Goal: Task Accomplishment & Management: Manage account settings

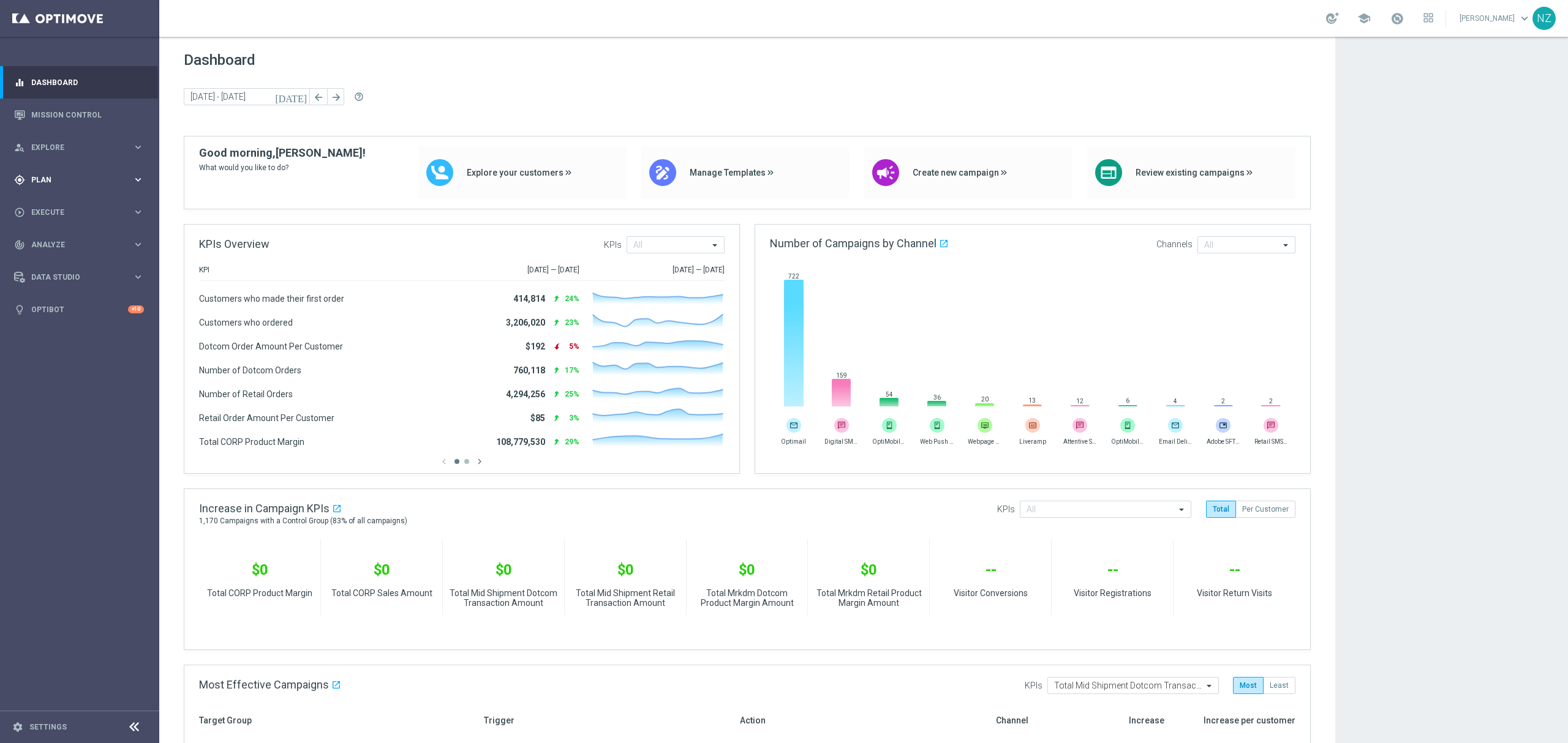
click at [76, 175] on div "gps_fixed Plan keyboard_arrow_right" at bounding box center [79, 180] width 158 height 33
click at [83, 207] on link "Target Groups" at bounding box center [80, 204] width 95 height 10
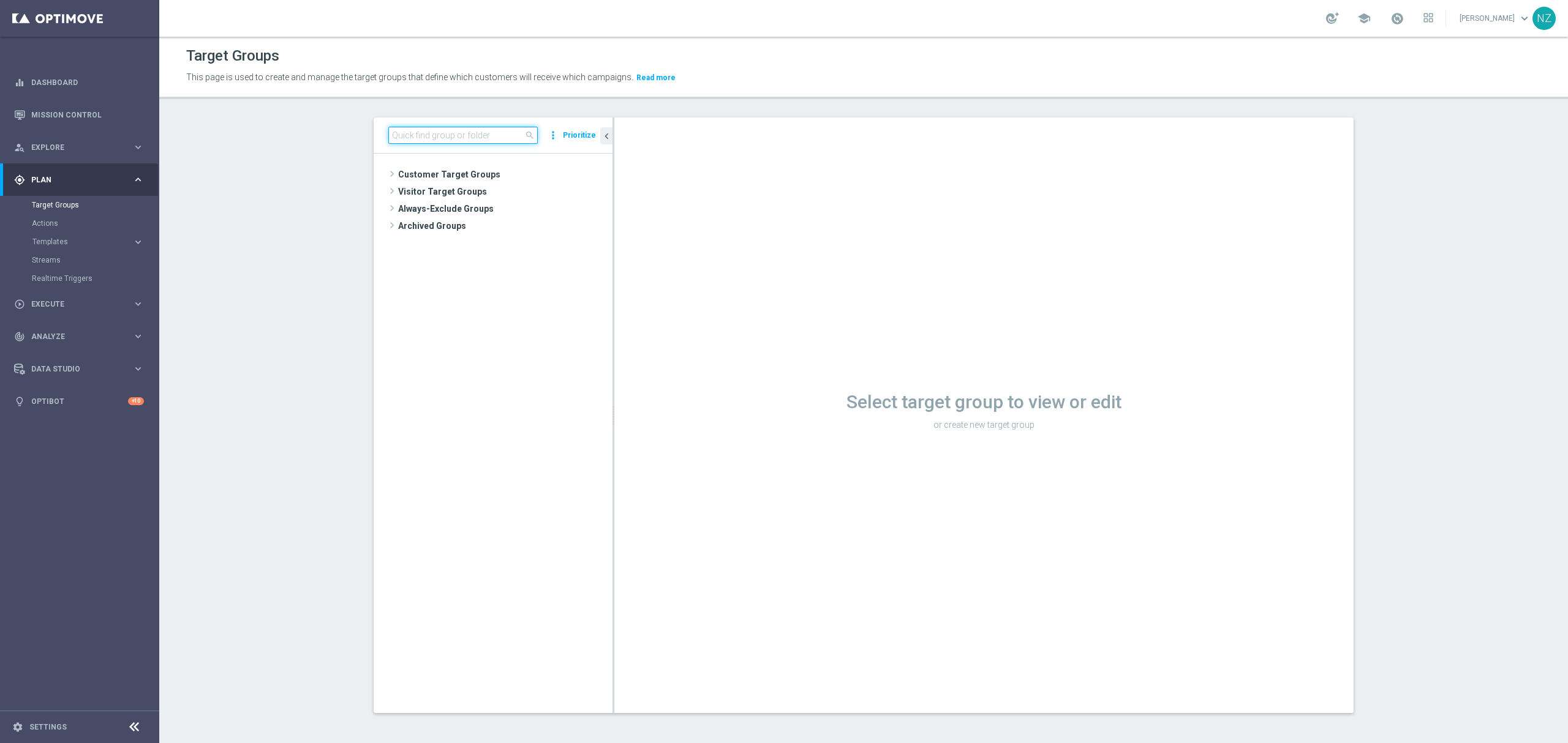
click at [444, 144] on input at bounding box center [463, 136] width 150 height 17
click at [386, 173] on span at bounding box center [392, 174] width 12 height 15
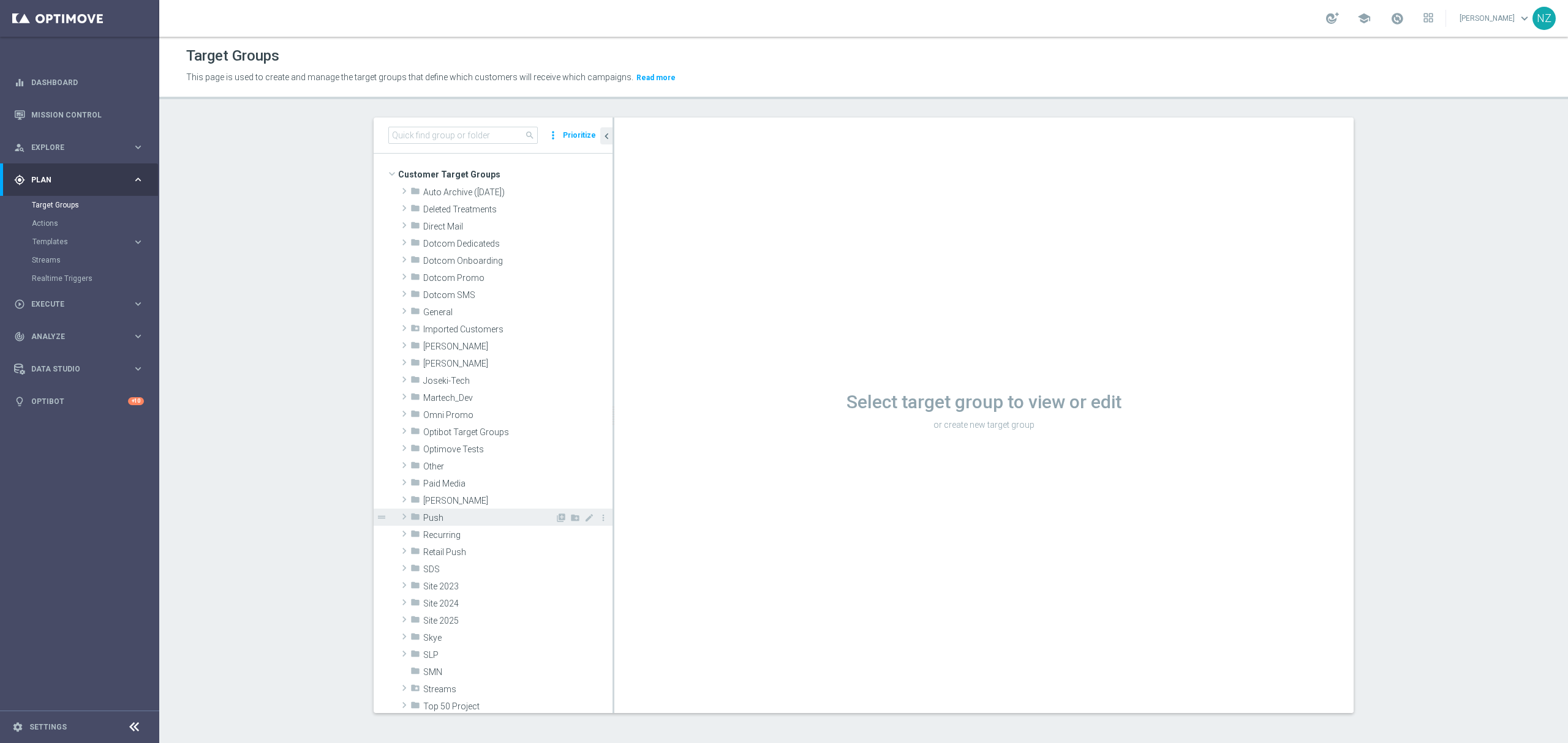
click at [398, 515] on span at bounding box center [404, 516] width 12 height 15
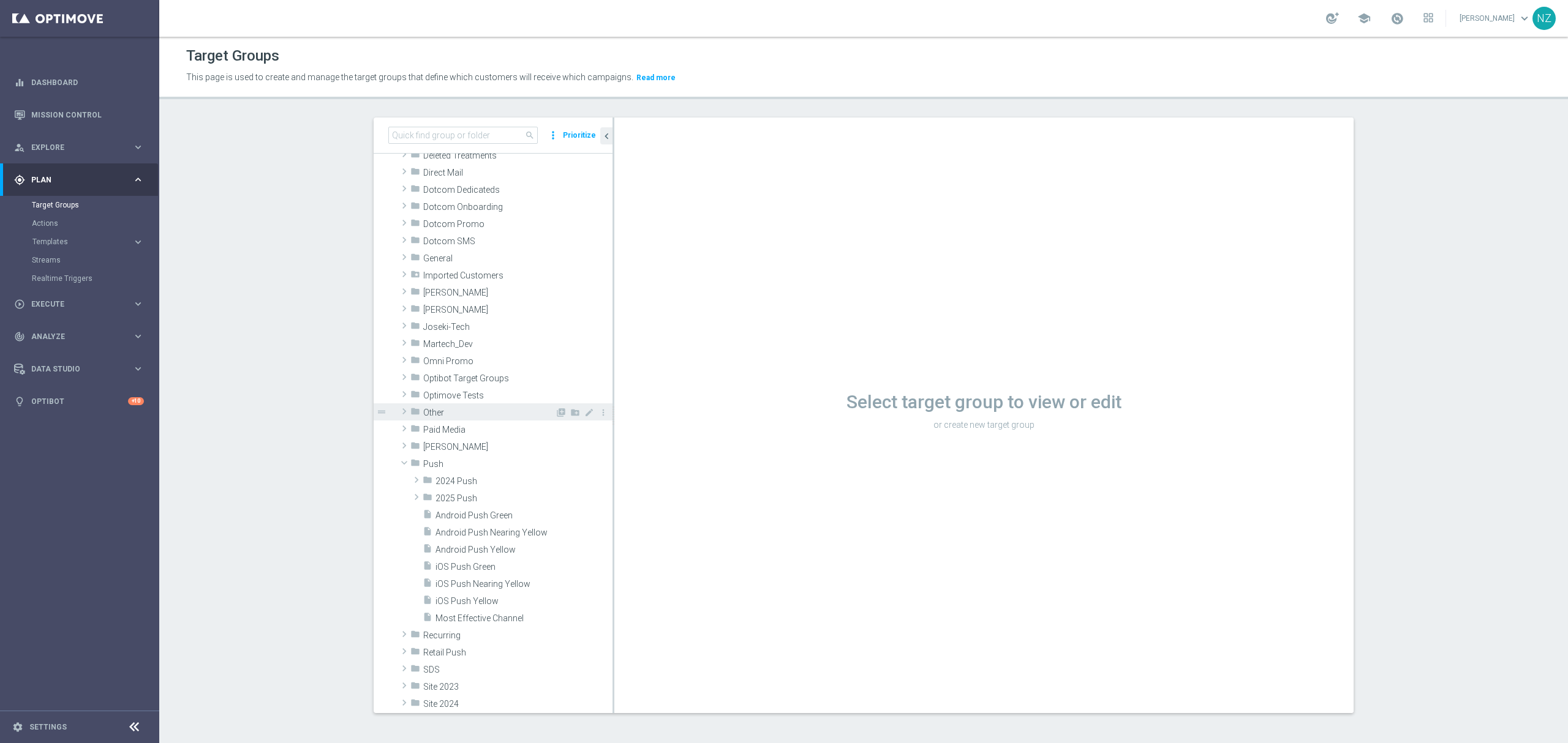
scroll to position [81, 0]
click at [492, 442] on span "Push" at bounding box center [489, 437] width 132 height 10
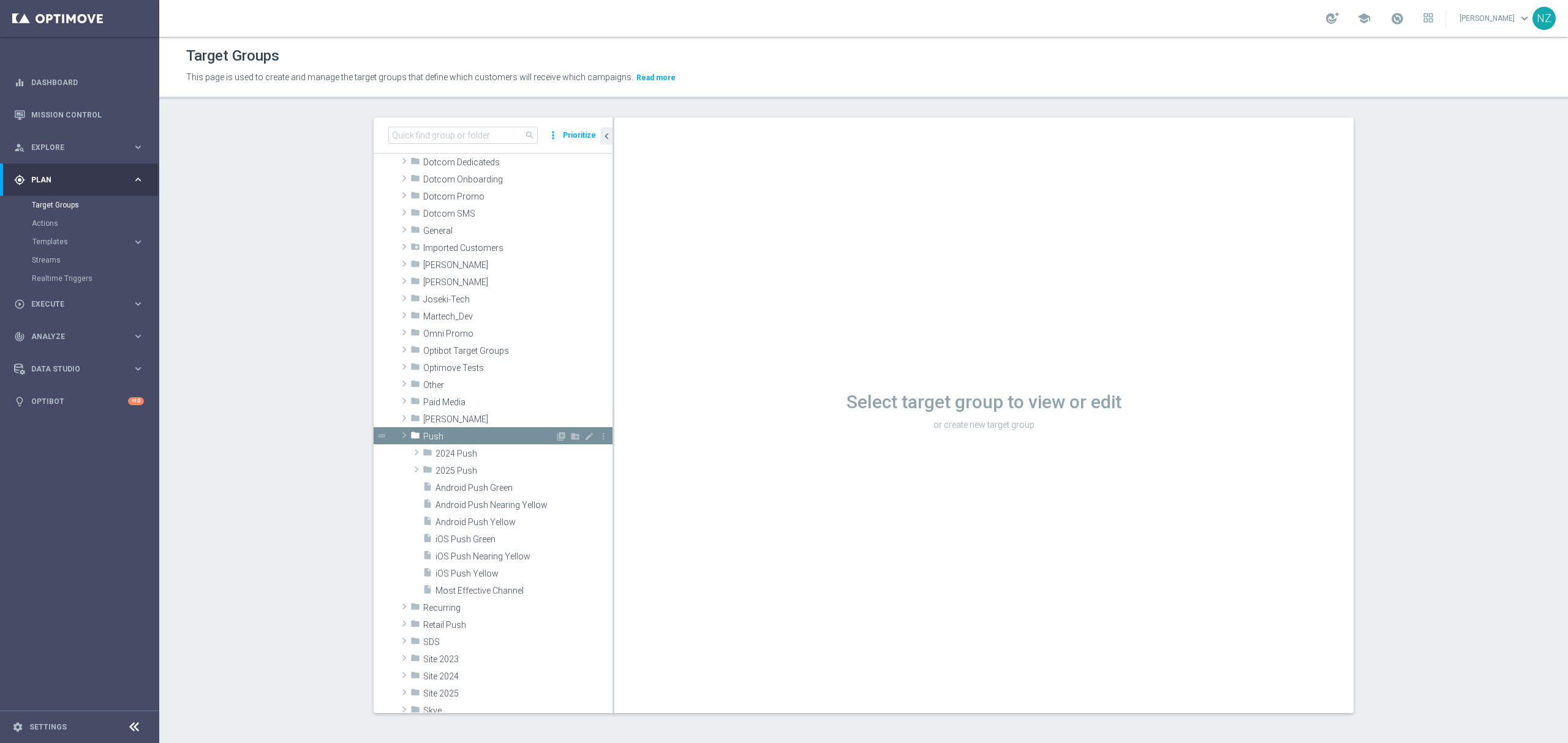
scroll to position [0, 0]
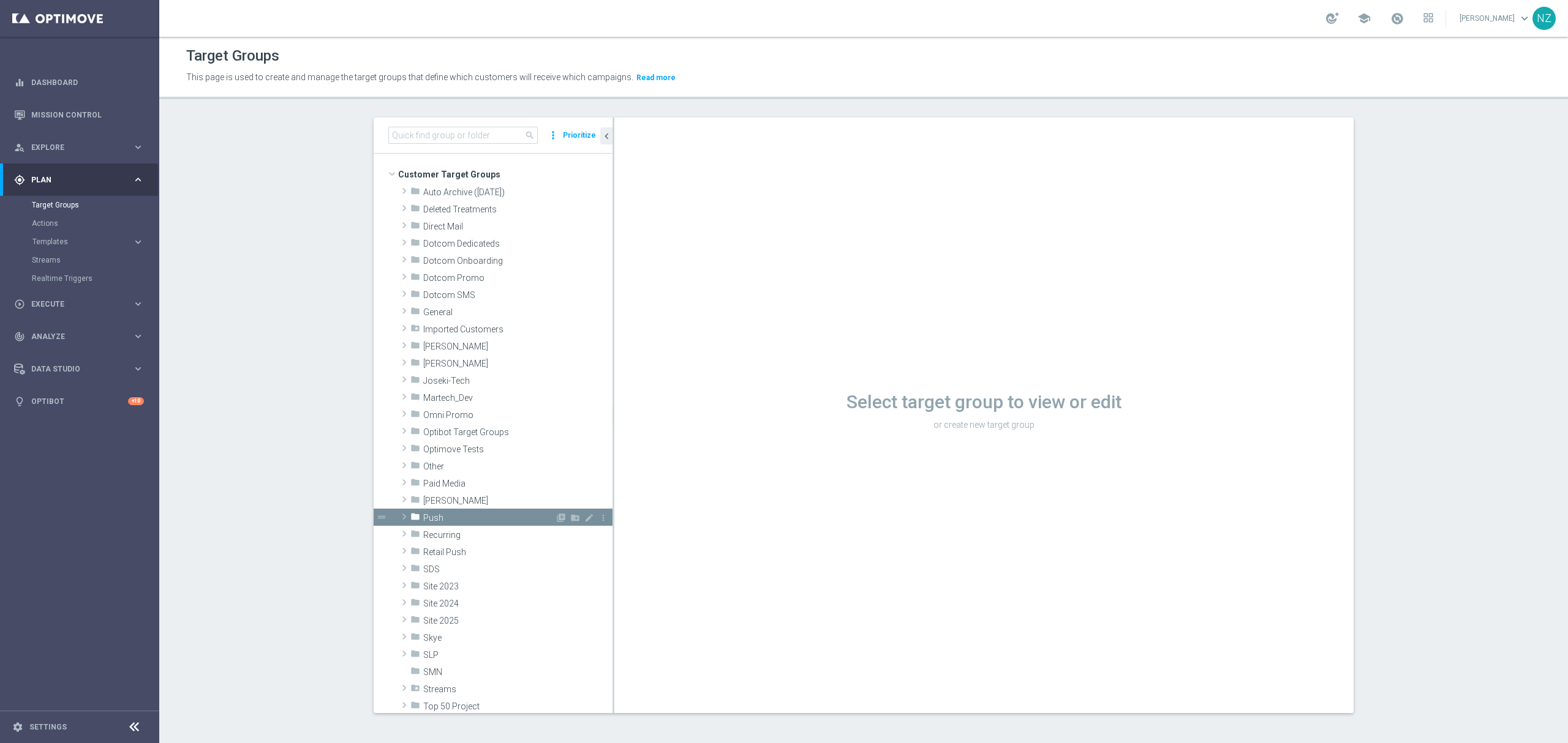
click at [441, 516] on span "Push" at bounding box center [489, 518] width 132 height 10
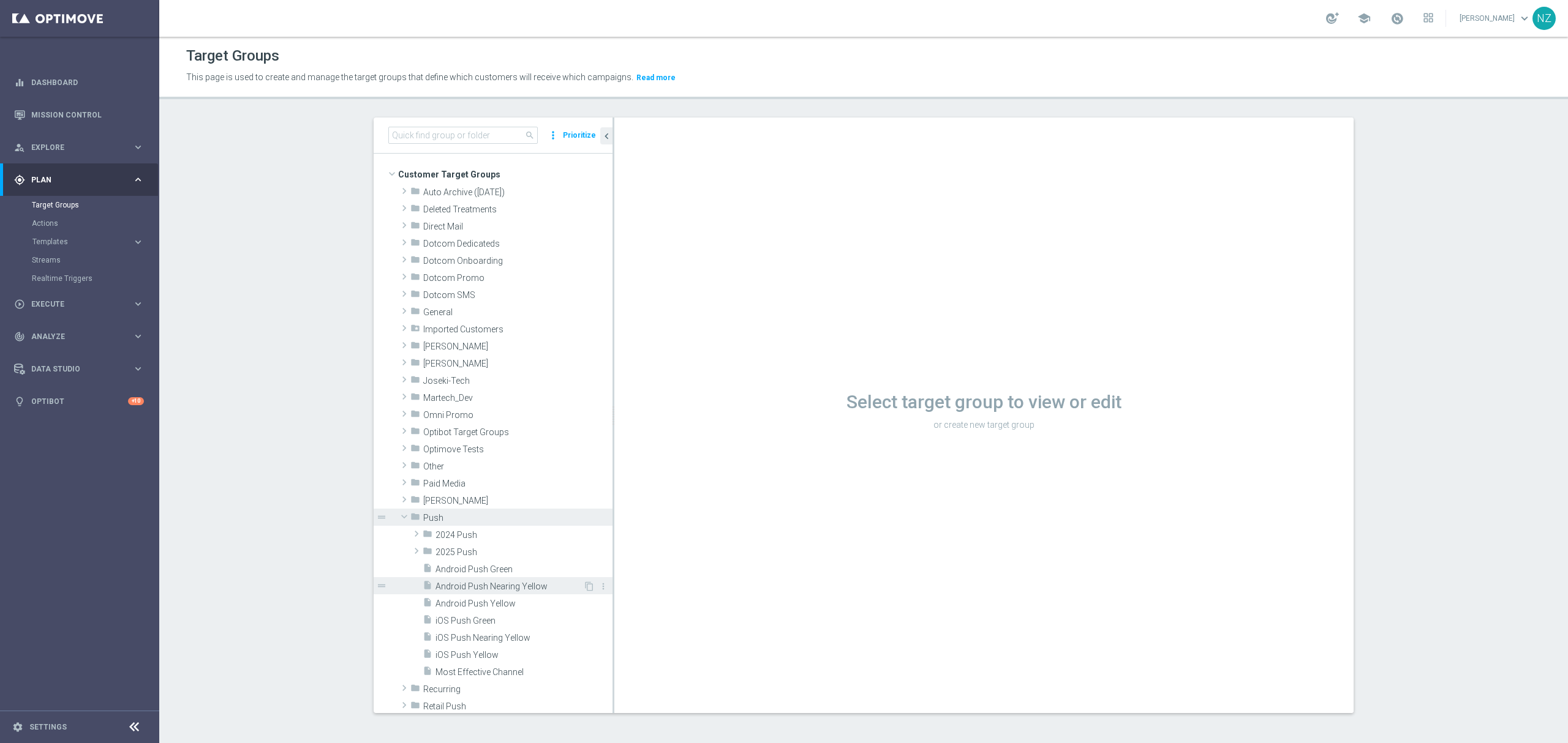
click at [469, 581] on span "Android Push Nearing Yellow" at bounding box center [509, 586] width 148 height 10
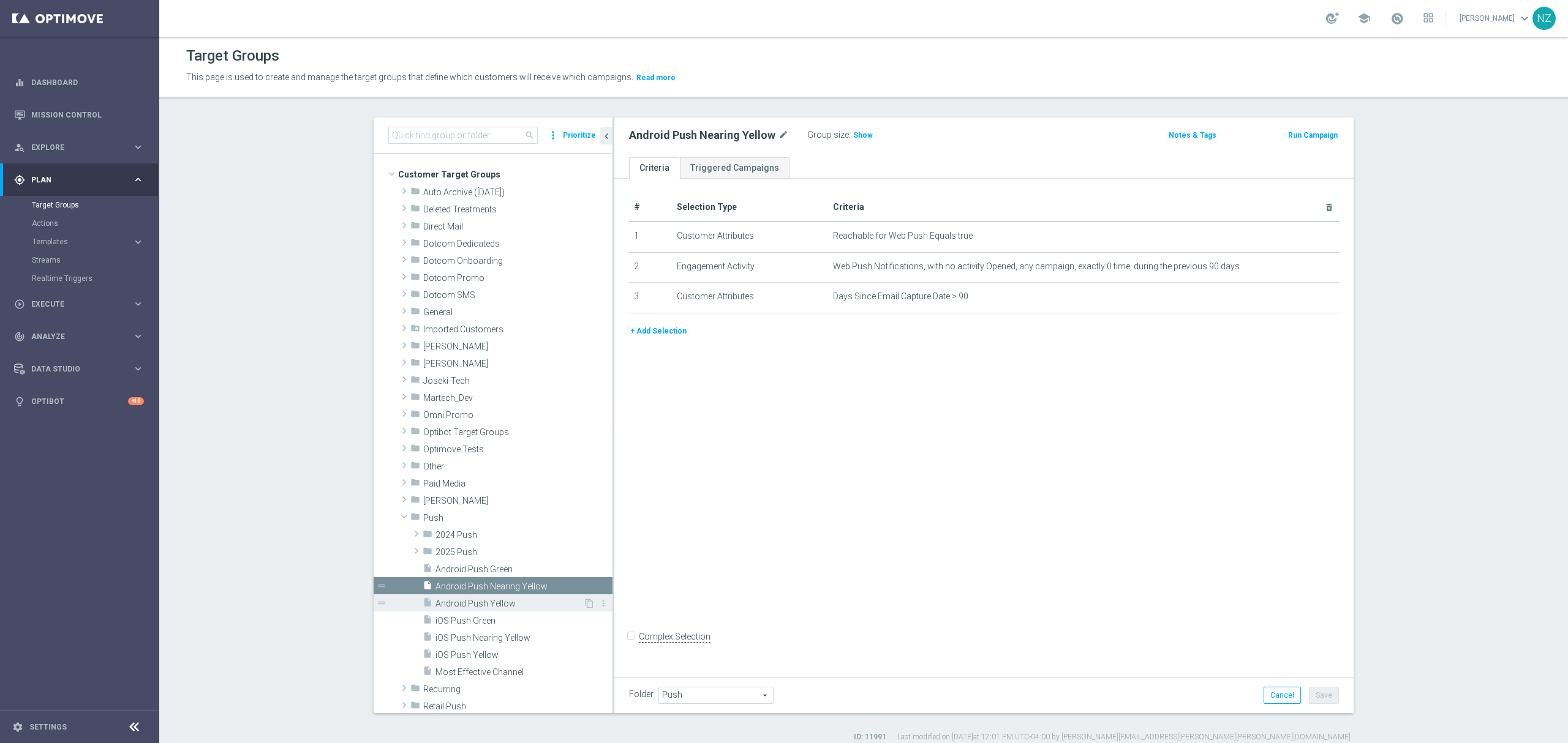
click at [498, 601] on span "Android Push Yellow" at bounding box center [509, 604] width 148 height 10
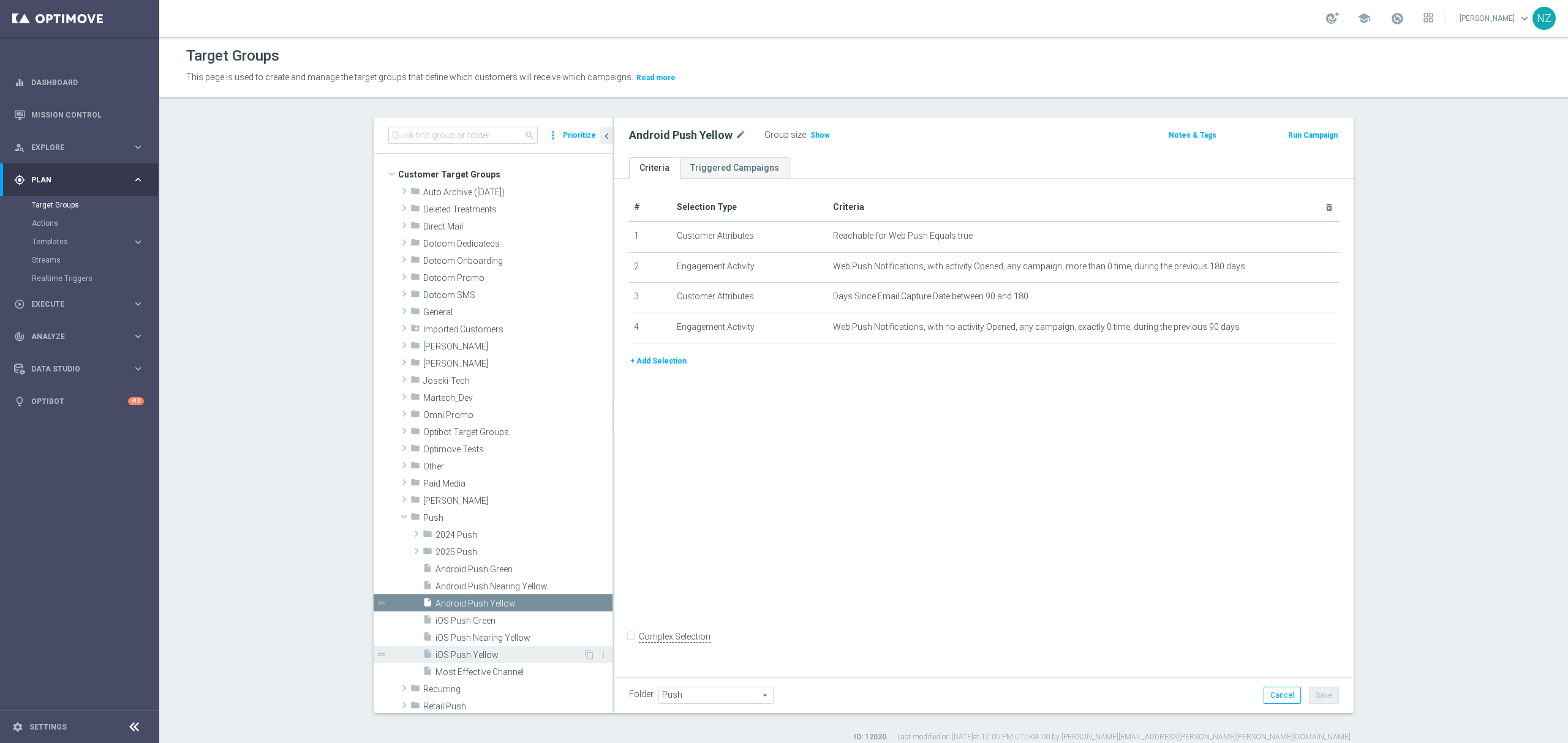
click at [490, 657] on span "iOS Push Yellow" at bounding box center [509, 656] width 148 height 10
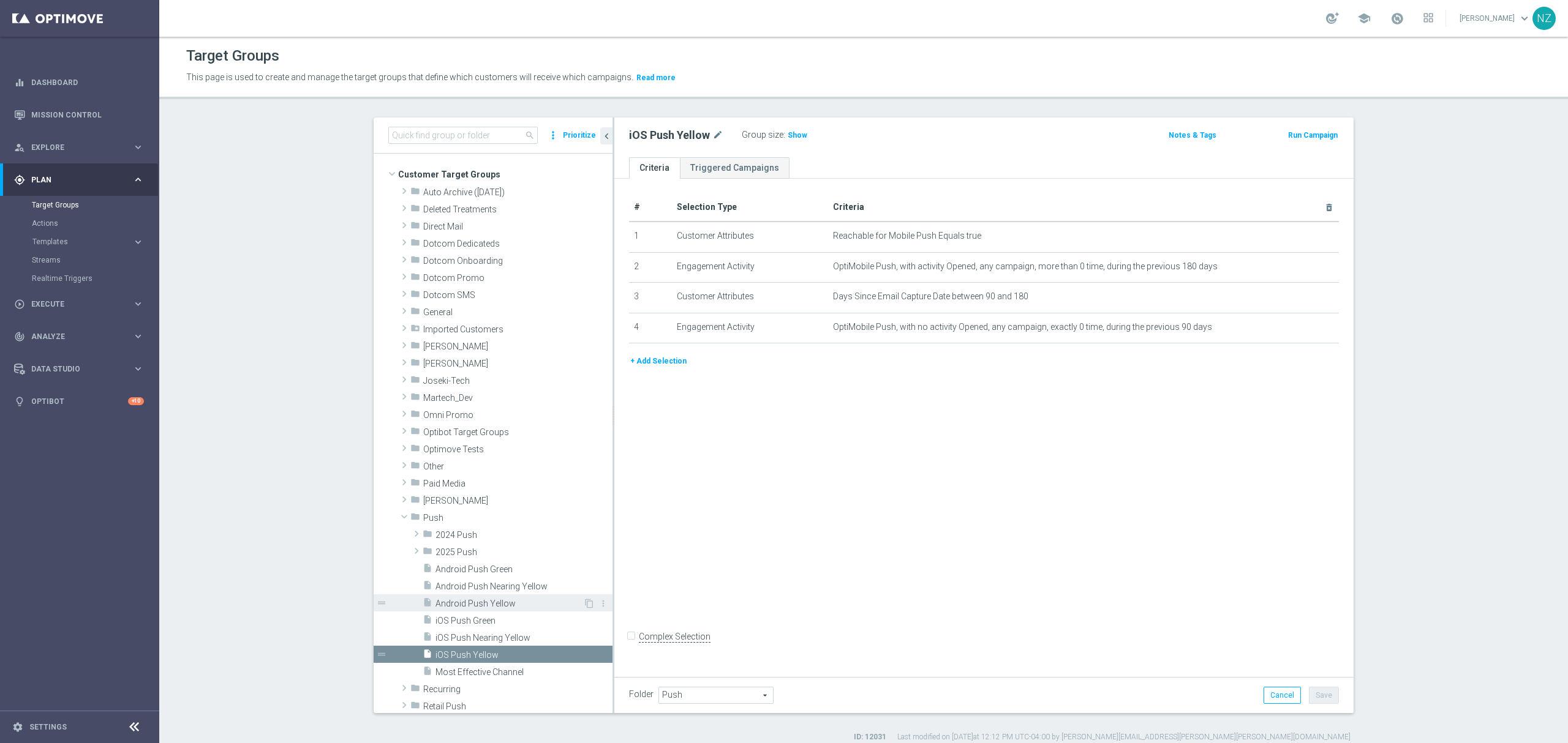
click at [501, 599] on span "Android Push Yellow" at bounding box center [509, 604] width 148 height 10
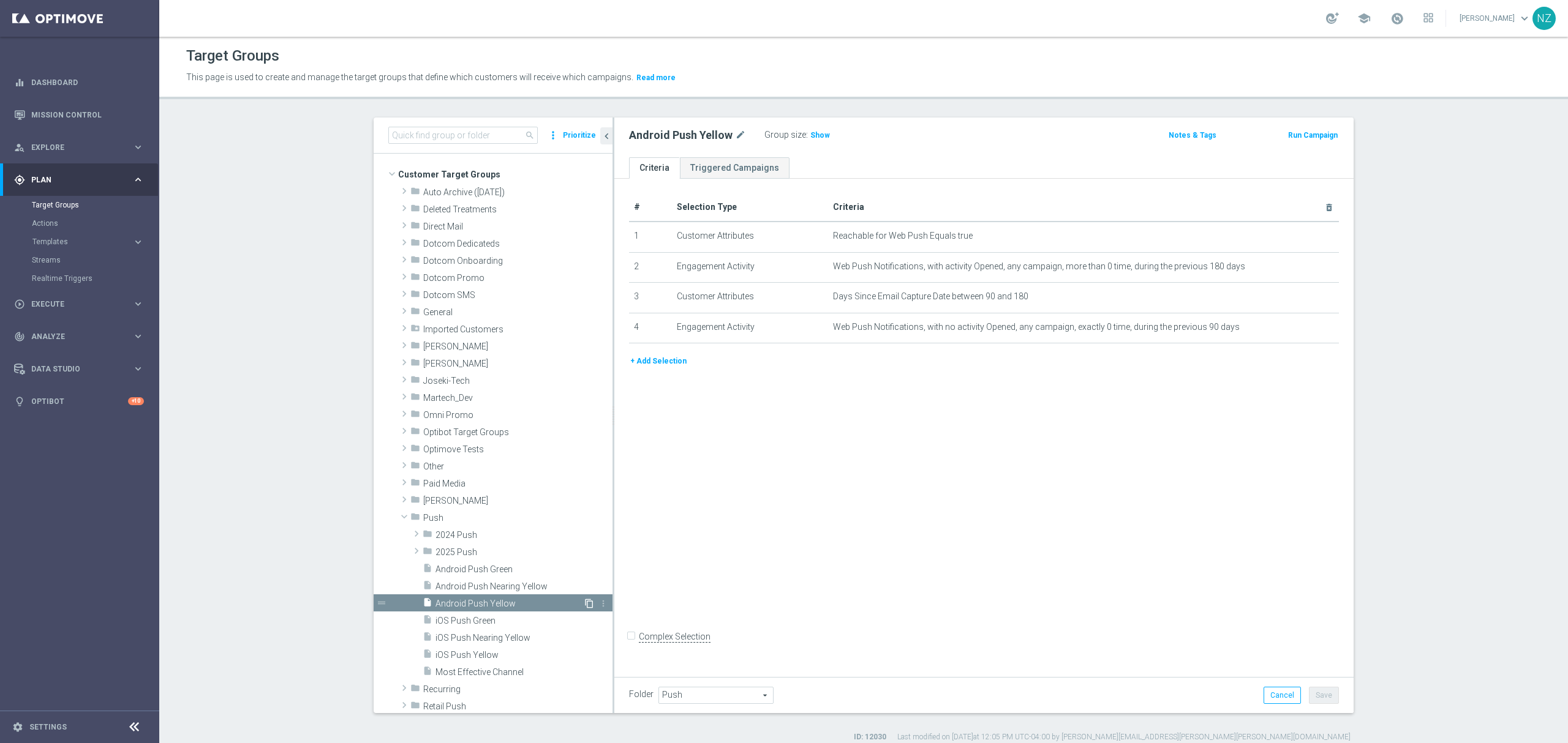
click at [584, 599] on icon "content_copy" at bounding box center [588, 603] width 10 height 10
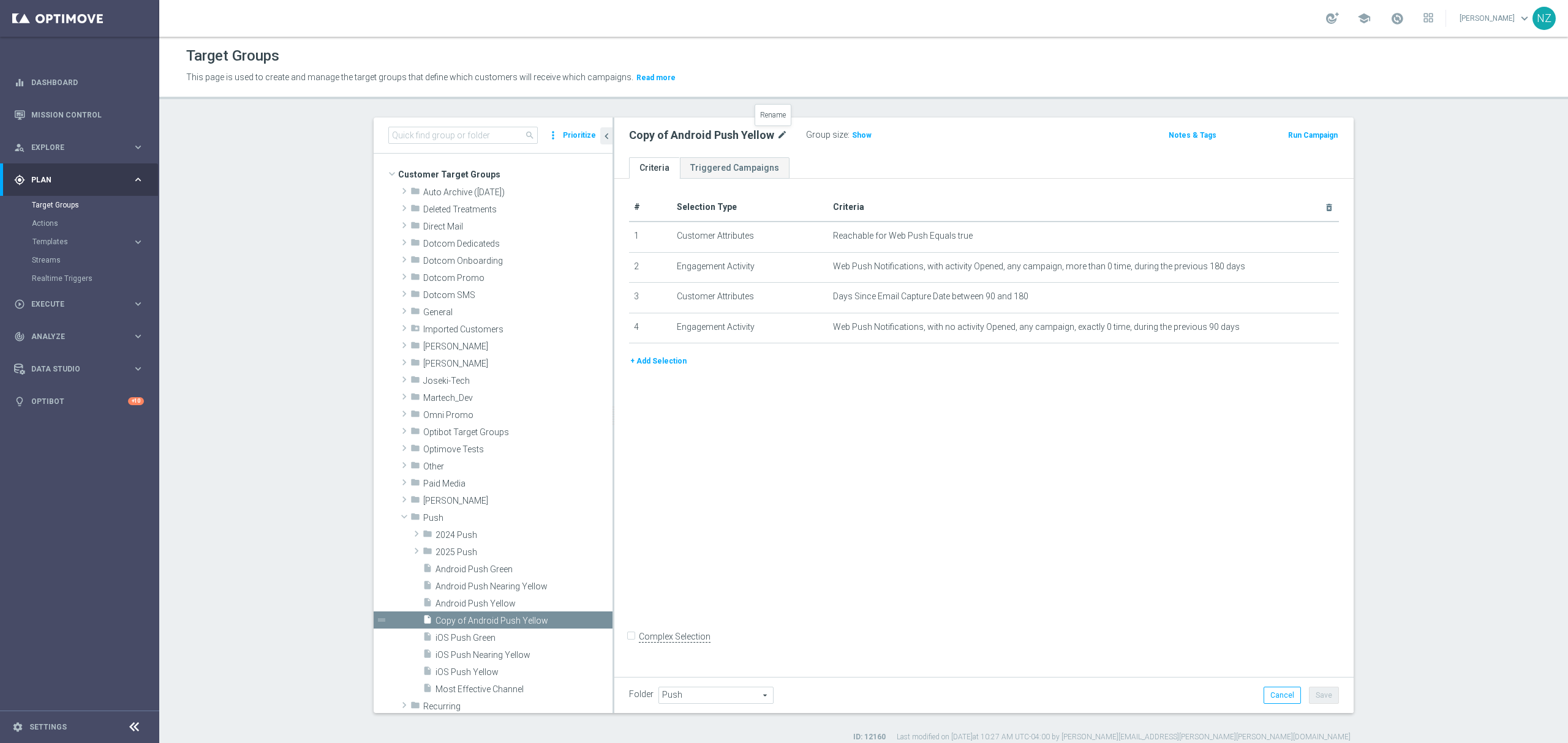
click at [776, 135] on icon "mode_edit" at bounding box center [781, 135] width 11 height 15
click at [667, 138] on input "Copy of Android Push Yellow" at bounding box center [711, 137] width 165 height 17
drag, startPoint x: 658, startPoint y: 133, endPoint x: 576, endPoint y: 133, distance: 82.0
click at [578, 131] on as-split "search more_vert Prioritize Customer Target Groups library_add create_new_folder" at bounding box center [864, 415] width 980 height 596
drag, startPoint x: 686, startPoint y: 135, endPoint x: 763, endPoint y: 138, distance: 77.1
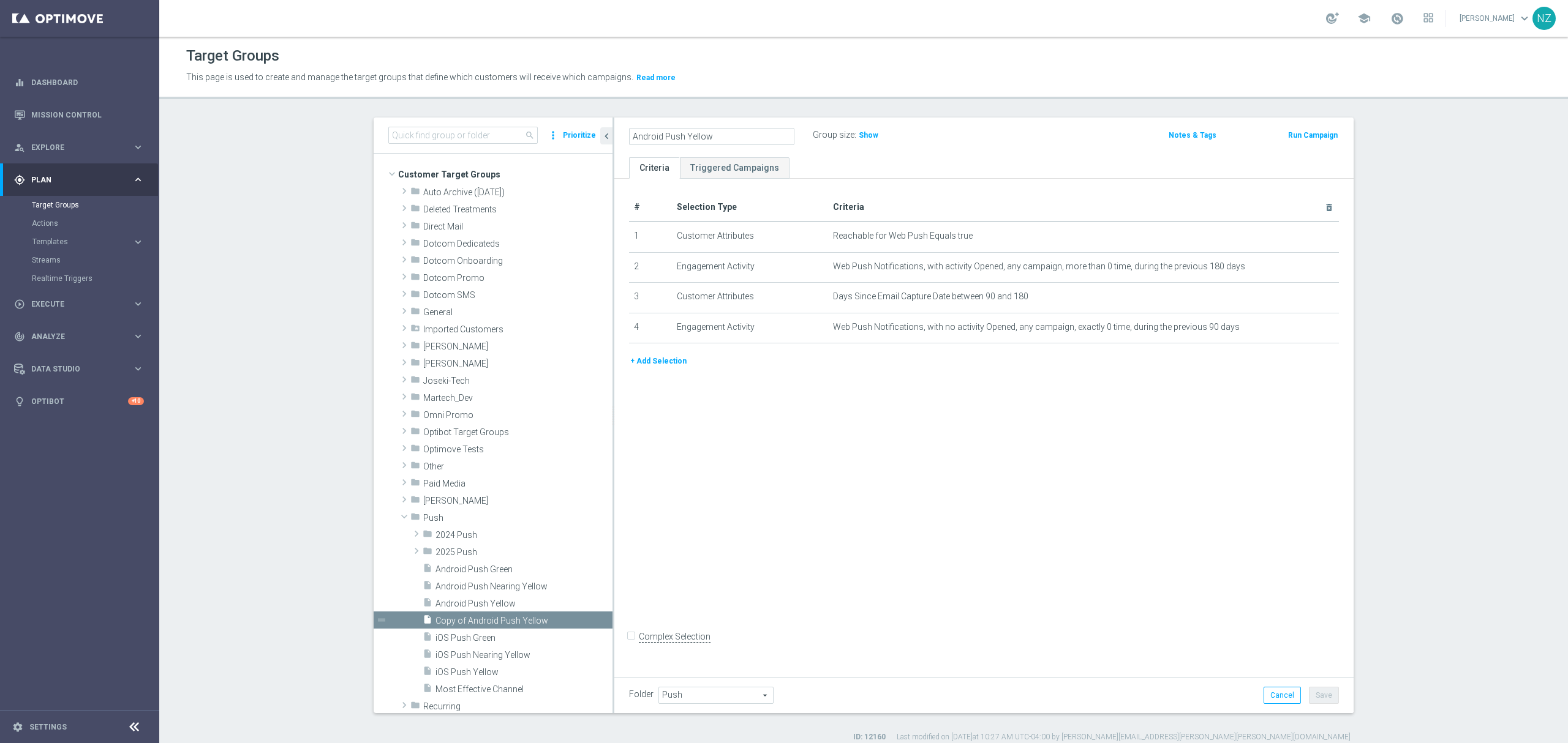
click at [762, 139] on input "Android Push Yellow" at bounding box center [711, 137] width 165 height 17
type input "Android Push Nearing Red"
click at [935, 194] on th "Criteria delete_forever" at bounding box center [1083, 208] width 511 height 29
click at [1294, 331] on icon "mode_edit" at bounding box center [1298, 327] width 10 height 10
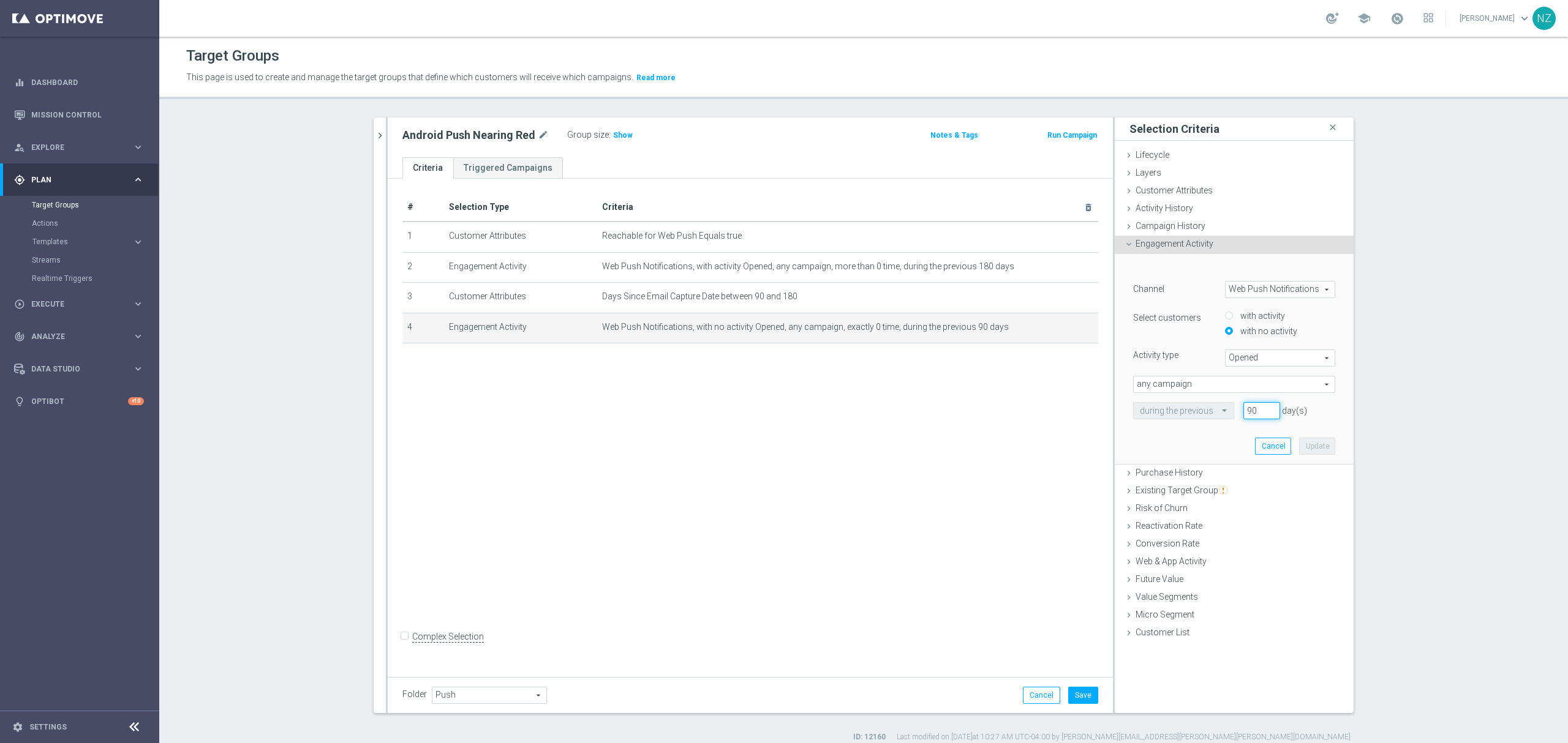
drag, startPoint x: 1252, startPoint y: 412, endPoint x: 1236, endPoint y: 404, distance: 17.9
click at [1236, 404] on div "90 day(s)" at bounding box center [1262, 411] width 55 height 17
type input "149"
click at [1311, 448] on button "Update" at bounding box center [1317, 446] width 36 height 17
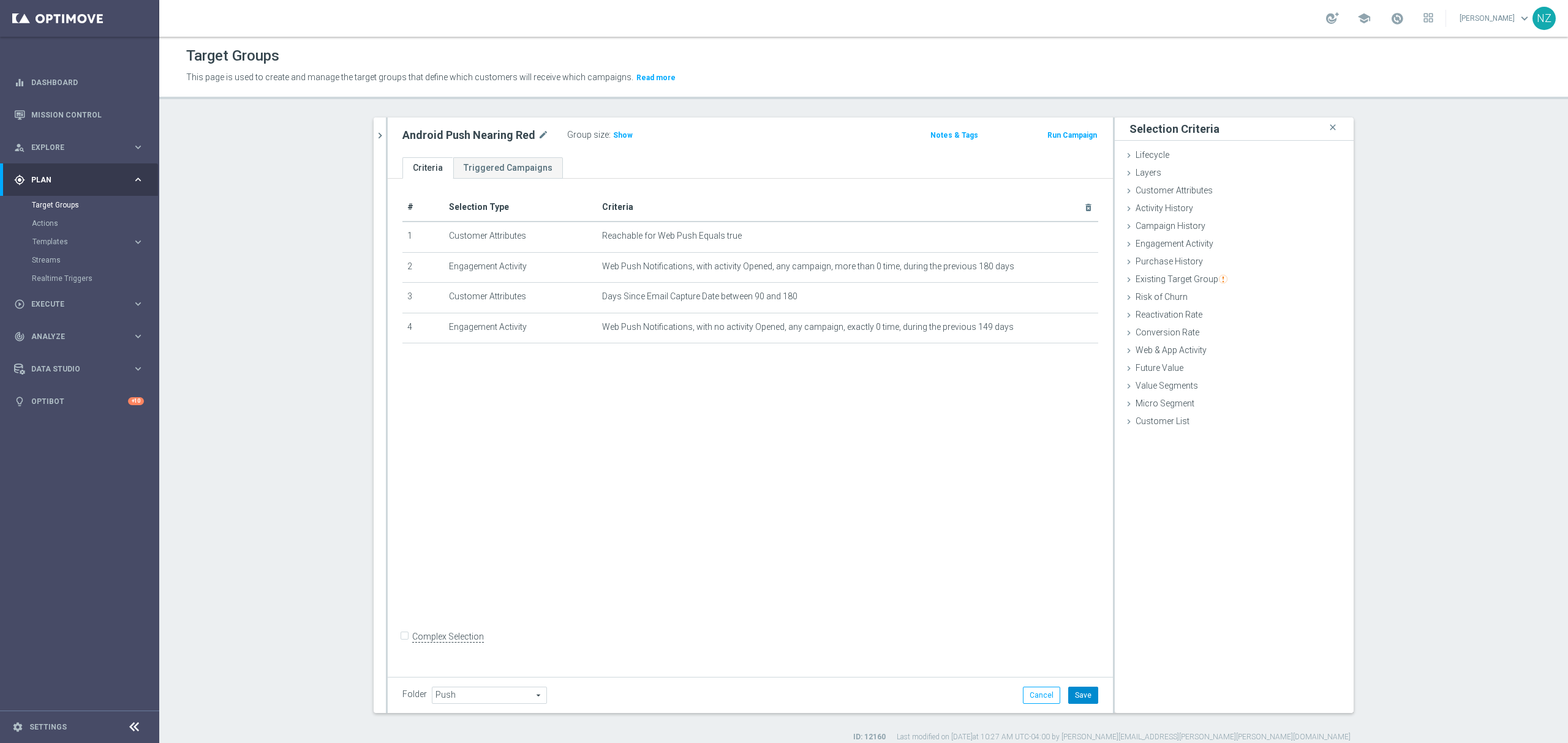
click at [1079, 695] on button "Save" at bounding box center [1083, 695] width 30 height 17
click at [374, 140] on icon "chevron_right" at bounding box center [379, 135] width 11 height 11
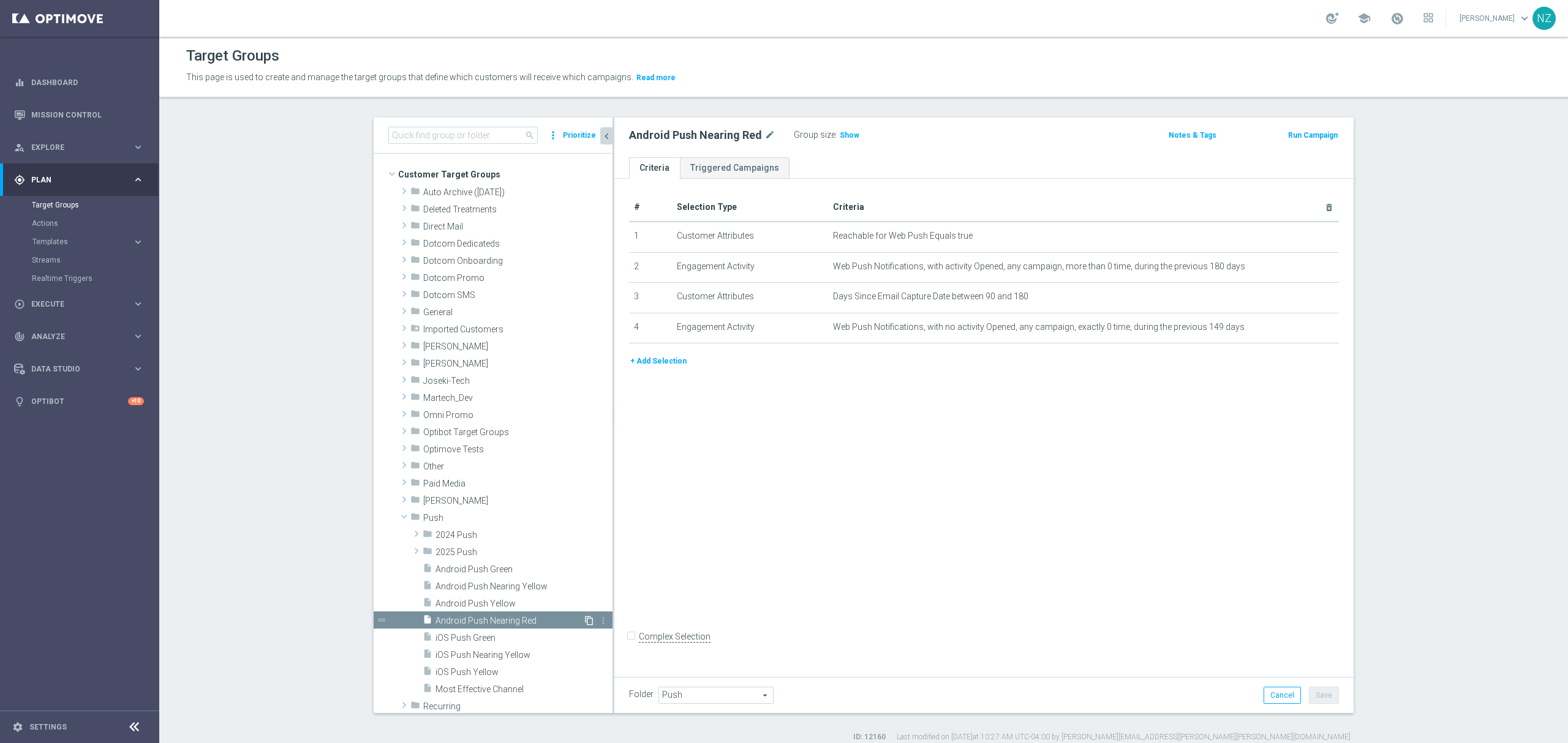
click at [584, 621] on icon "content_copy" at bounding box center [588, 620] width 10 height 10
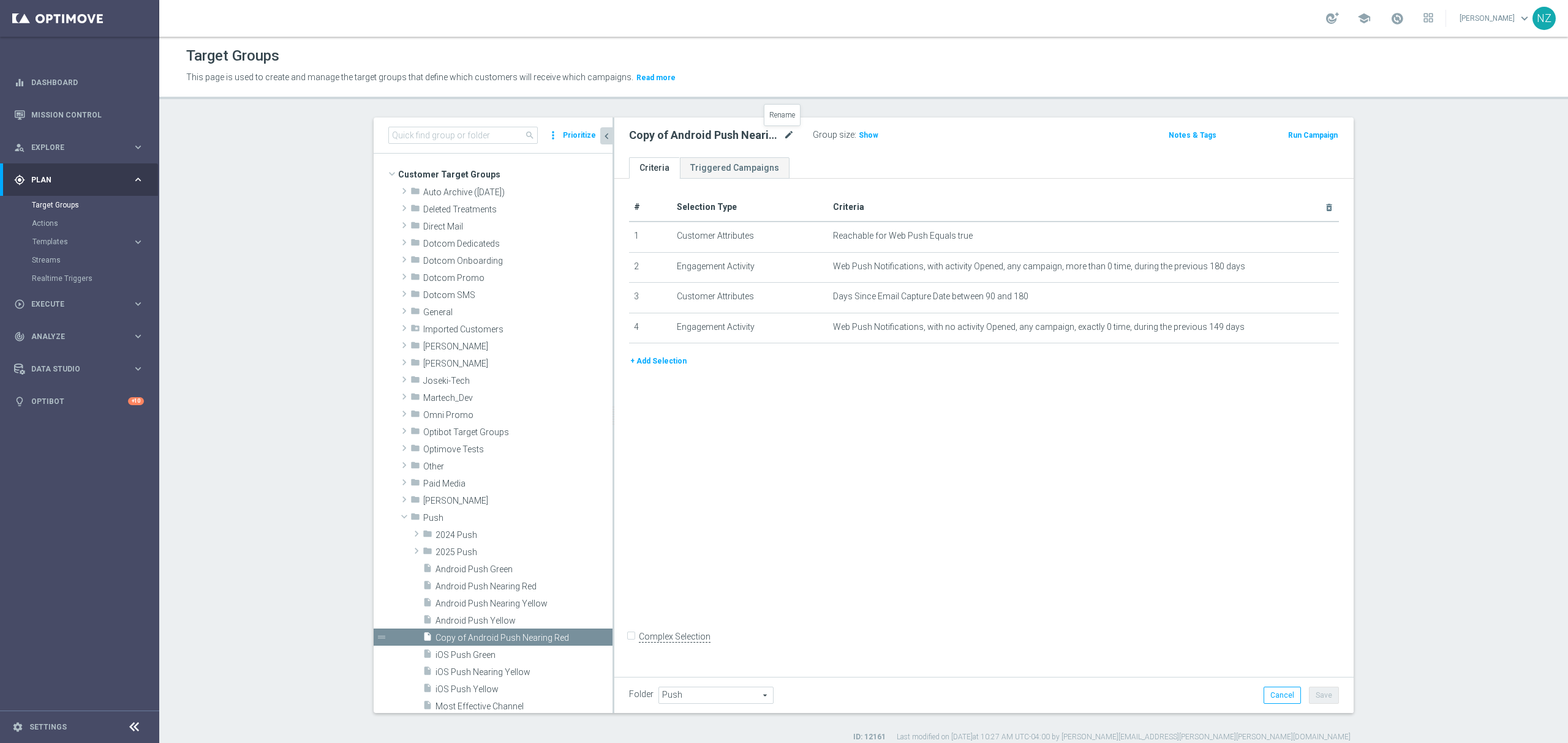
click at [785, 135] on icon "mode_edit" at bounding box center [788, 135] width 11 height 15
drag, startPoint x: 675, startPoint y: 133, endPoint x: 667, endPoint y: 136, distance: 8.5
click at [675, 133] on input "Copy of Android Push Nearing Red" at bounding box center [711, 137] width 165 height 17
click at [1289, 694] on button "Cancel" at bounding box center [1282, 695] width 37 height 17
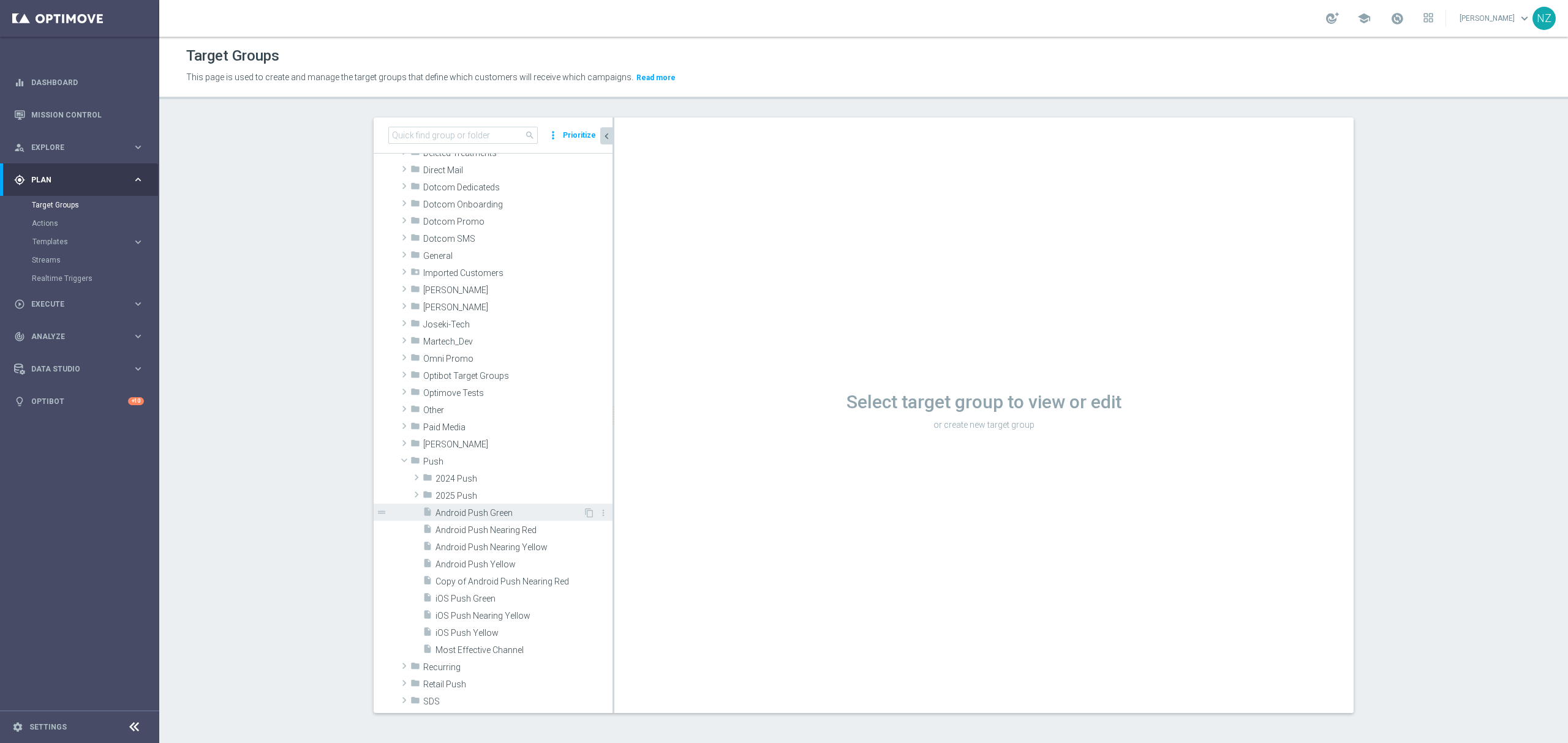
scroll to position [81, 0]
click at [508, 554] on span "Copy of Android Push Nearing Red" at bounding box center [509, 557] width 148 height 10
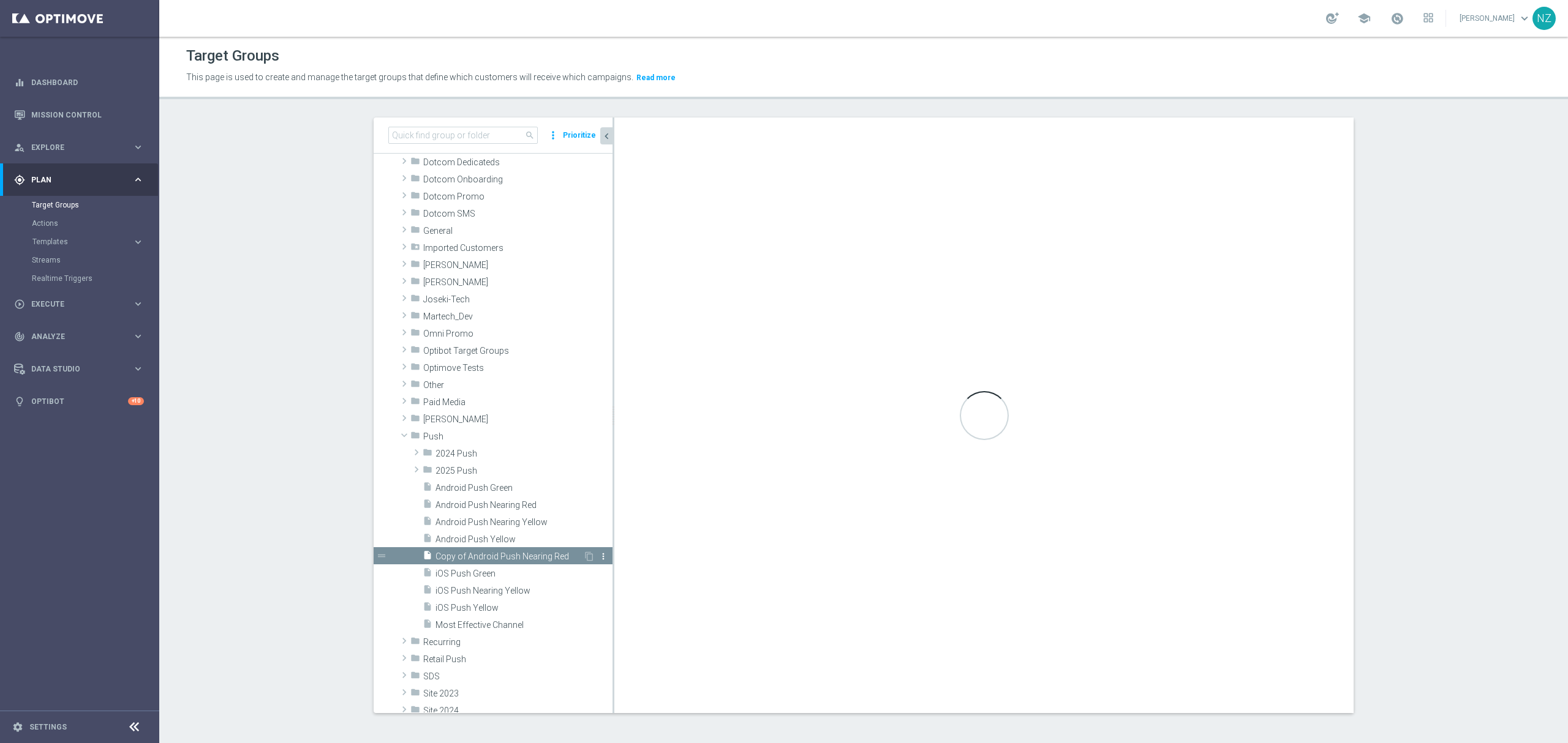
click at [598, 556] on icon "more_vert" at bounding box center [602, 556] width 10 height 10
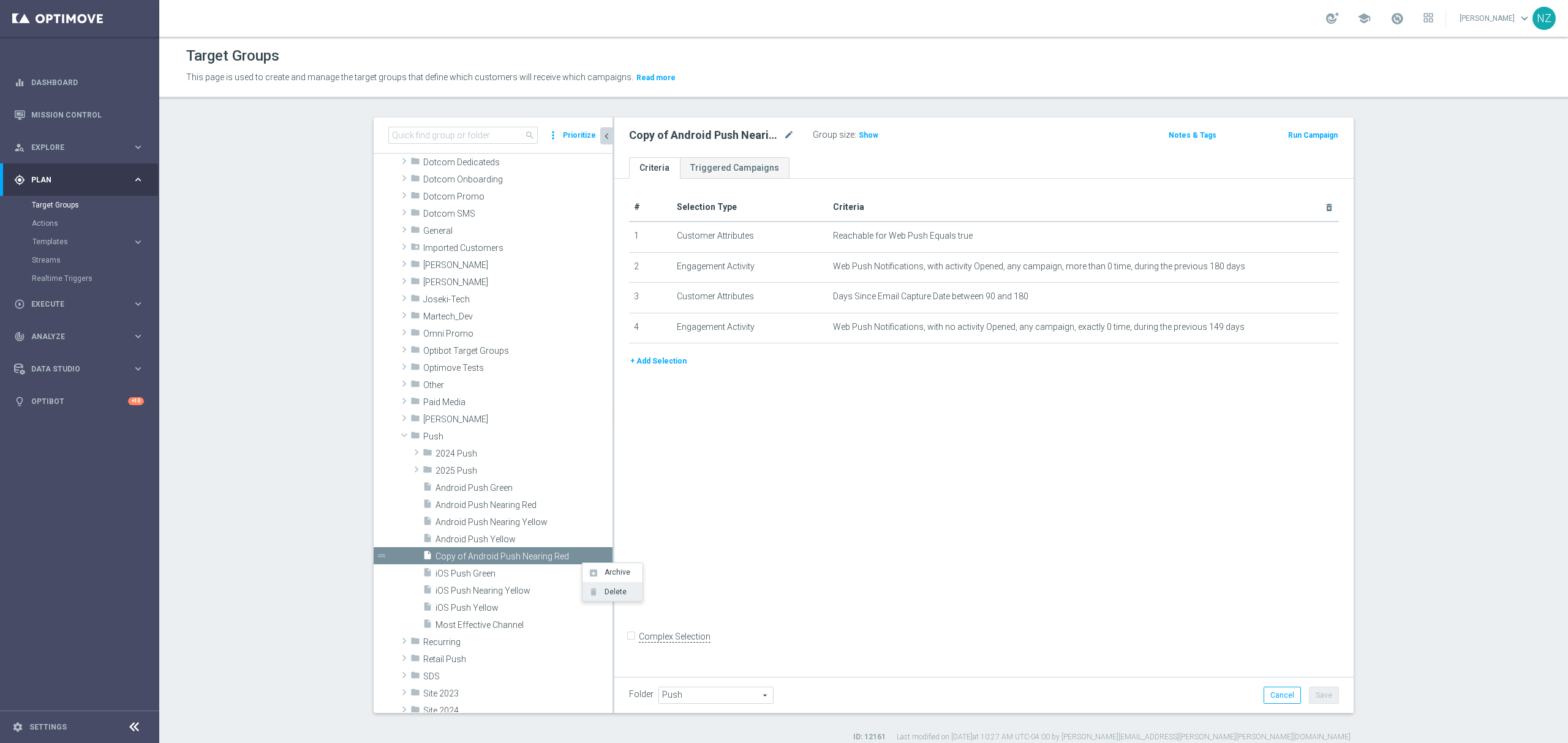
click at [620, 592] on span "Delete" at bounding box center [614, 592] width 26 height 9
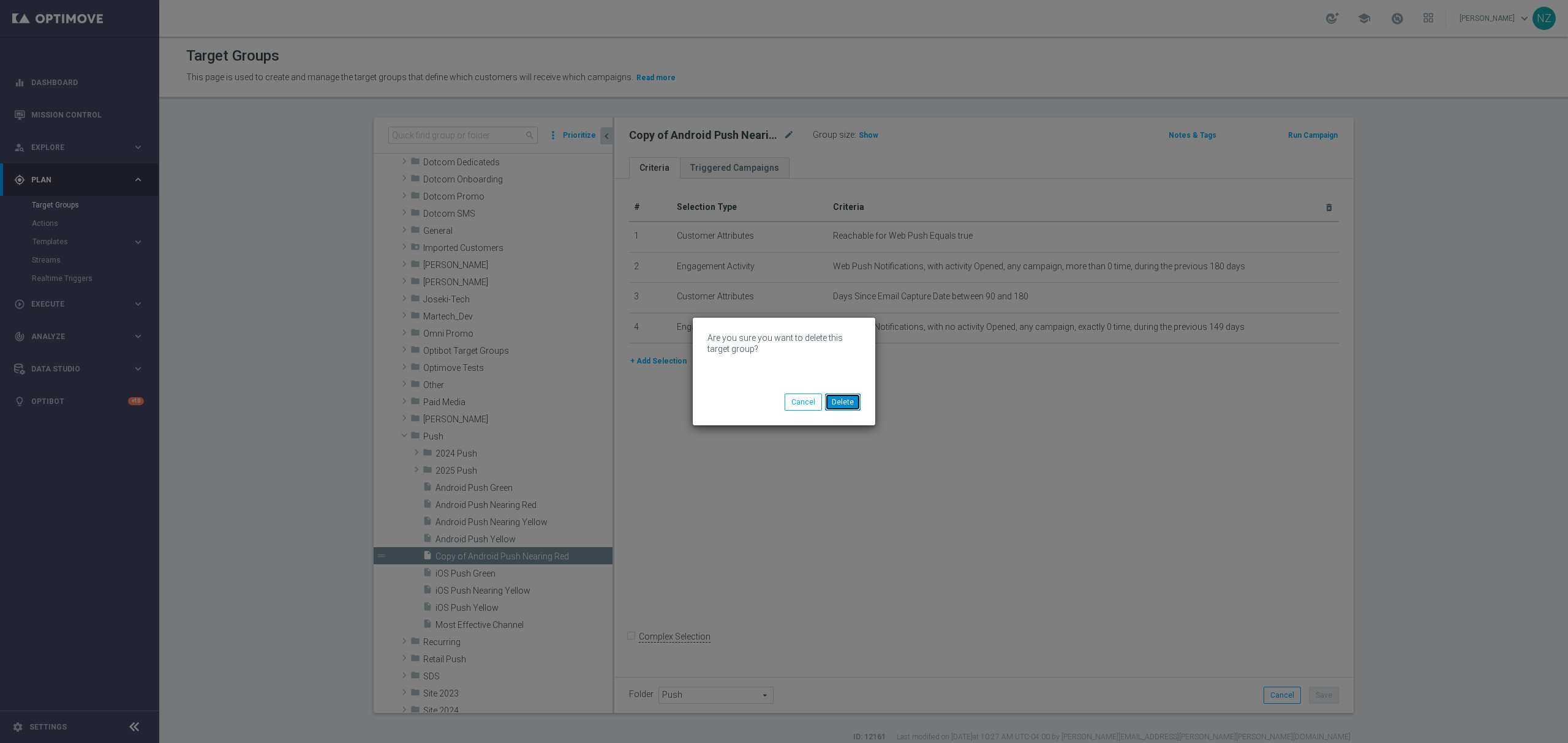
click at [850, 400] on button "Delete" at bounding box center [842, 402] width 35 height 17
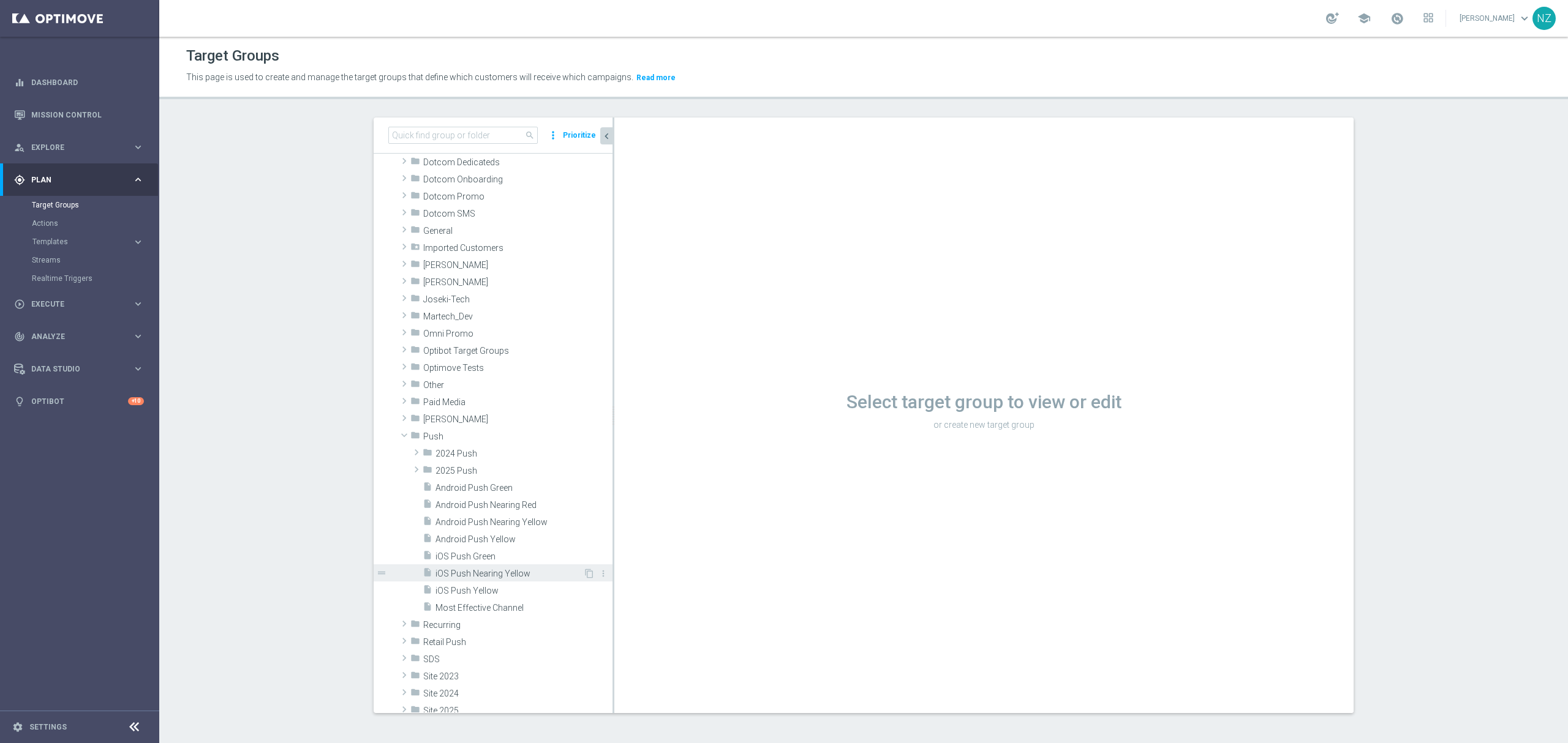
click at [498, 569] on span "iOS Push Nearing Yellow" at bounding box center [509, 573] width 148 height 10
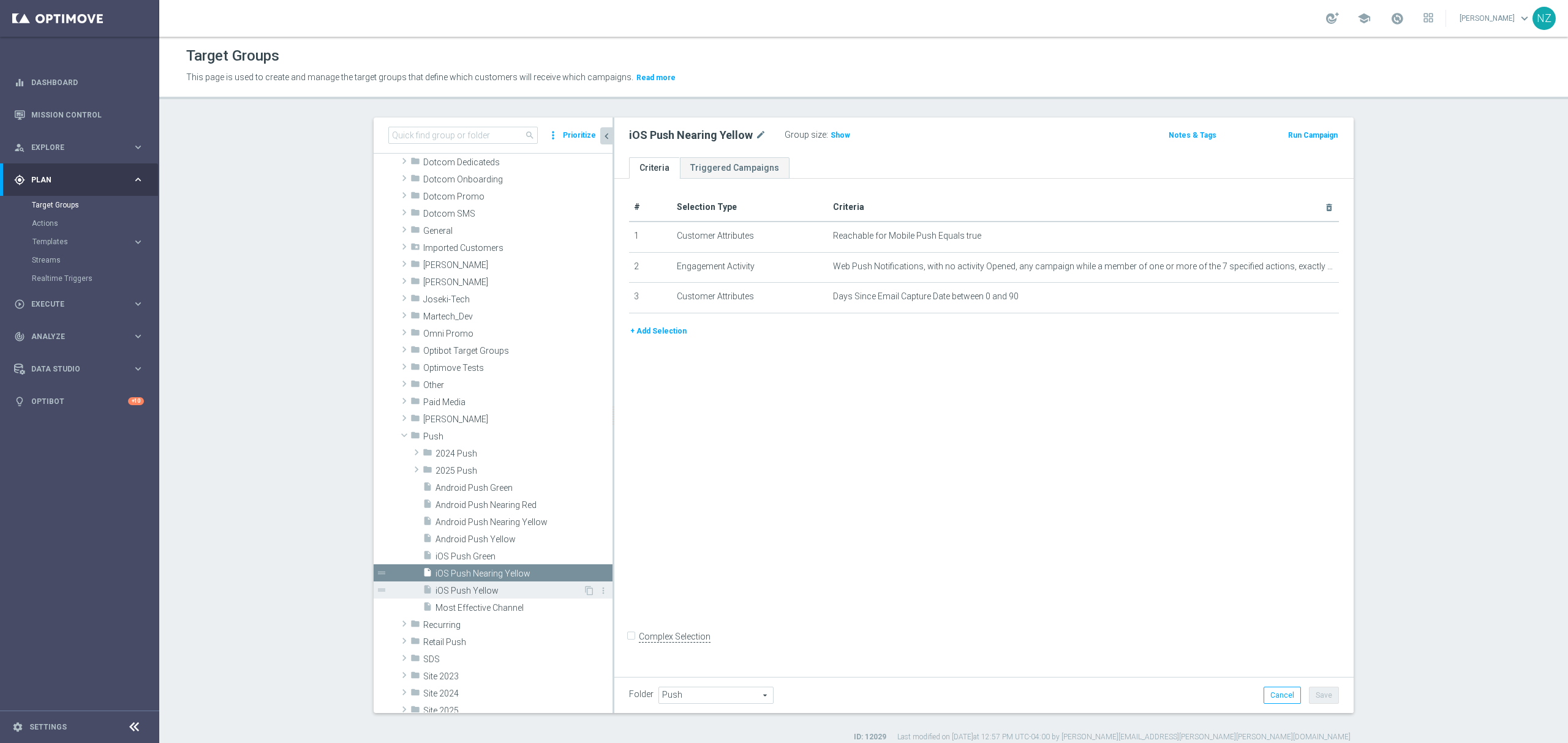
click at [520, 592] on span "iOS Push Yellow" at bounding box center [509, 591] width 148 height 10
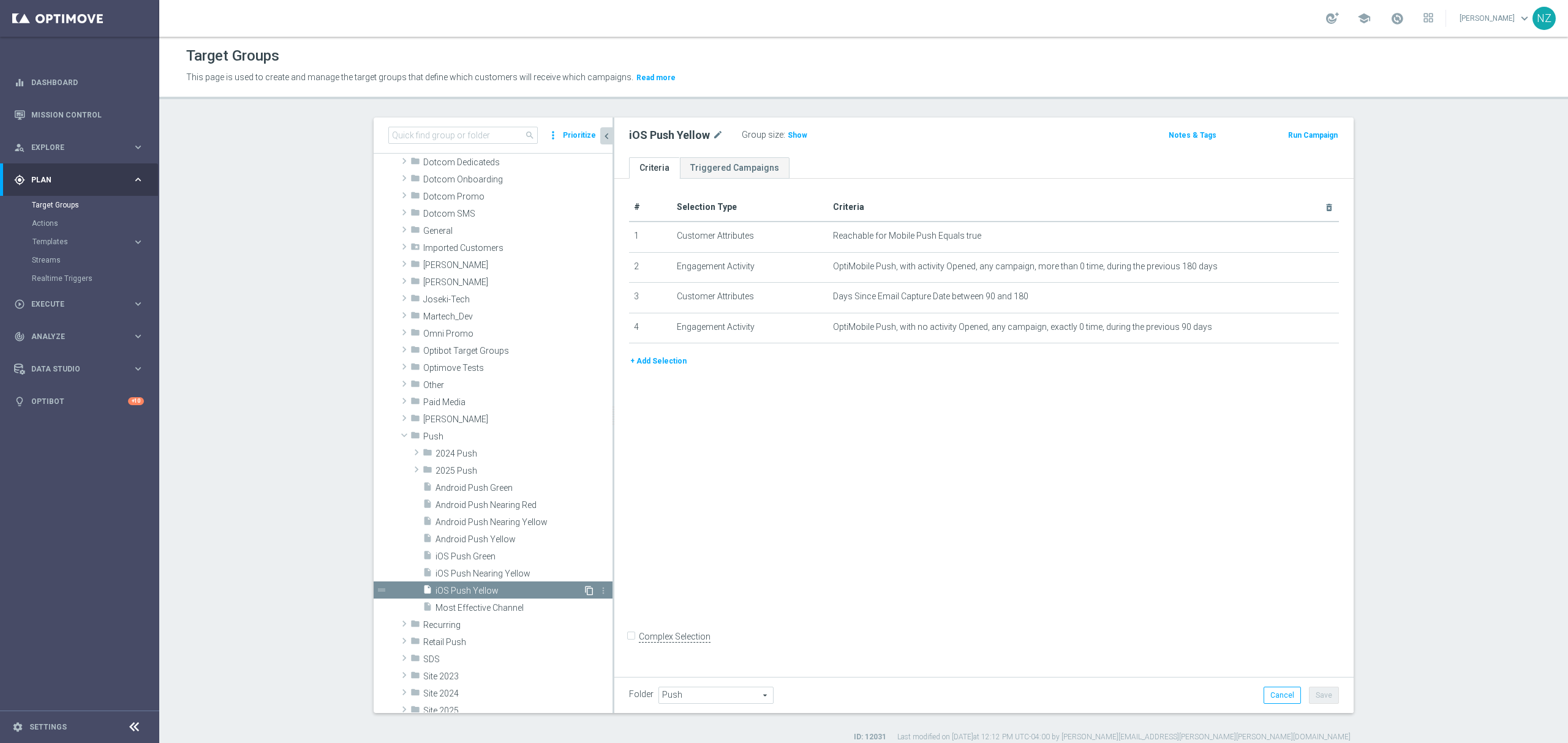
click at [584, 590] on icon "content_copy" at bounding box center [588, 590] width 10 height 10
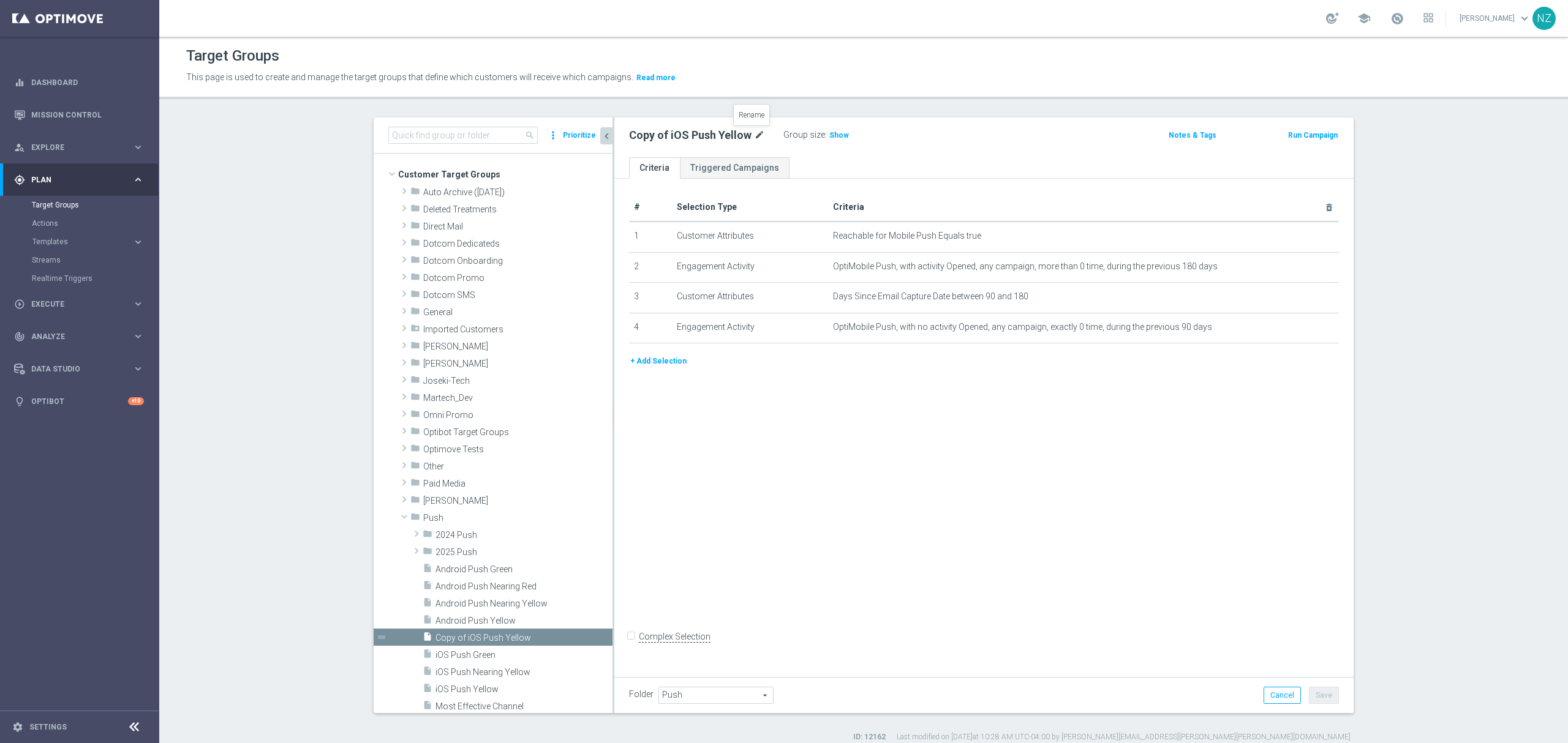
click at [754, 135] on icon "mode_edit" at bounding box center [759, 135] width 11 height 15
click at [657, 138] on input "Copy of iOS Push Yellow" at bounding box center [711, 137] width 165 height 17
drag, startPoint x: 657, startPoint y: 133, endPoint x: 601, endPoint y: 136, distance: 56.1
click at [601, 136] on as-split "search more_vert Prioritize Customer Target Groups library_add create_new_folder" at bounding box center [864, 415] width 980 height 596
click at [666, 131] on input "iOS Push NEaring Red" at bounding box center [711, 137] width 165 height 17
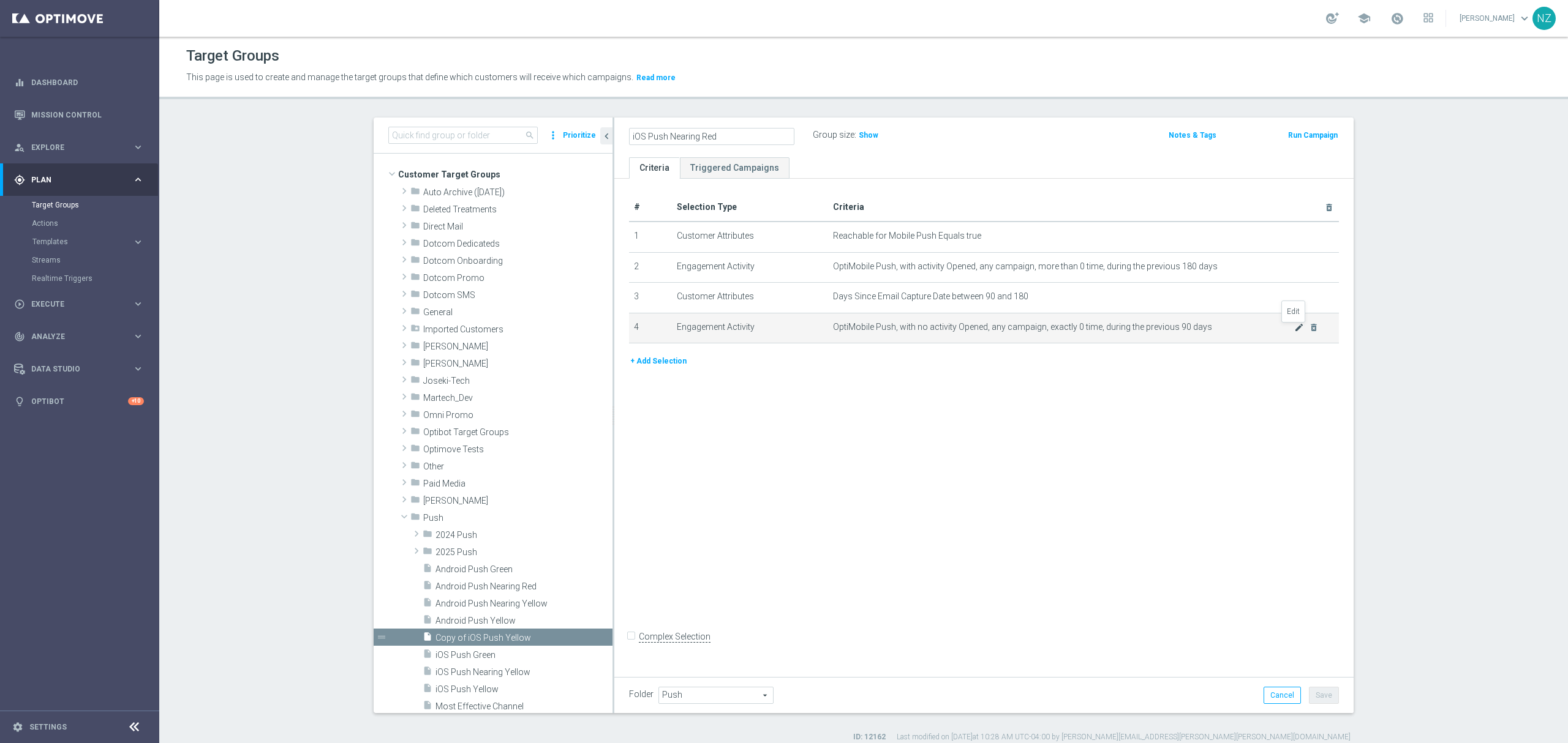
type input "iOS Push Nearing Red"
click at [1295, 329] on icon "mode_edit" at bounding box center [1298, 327] width 10 height 10
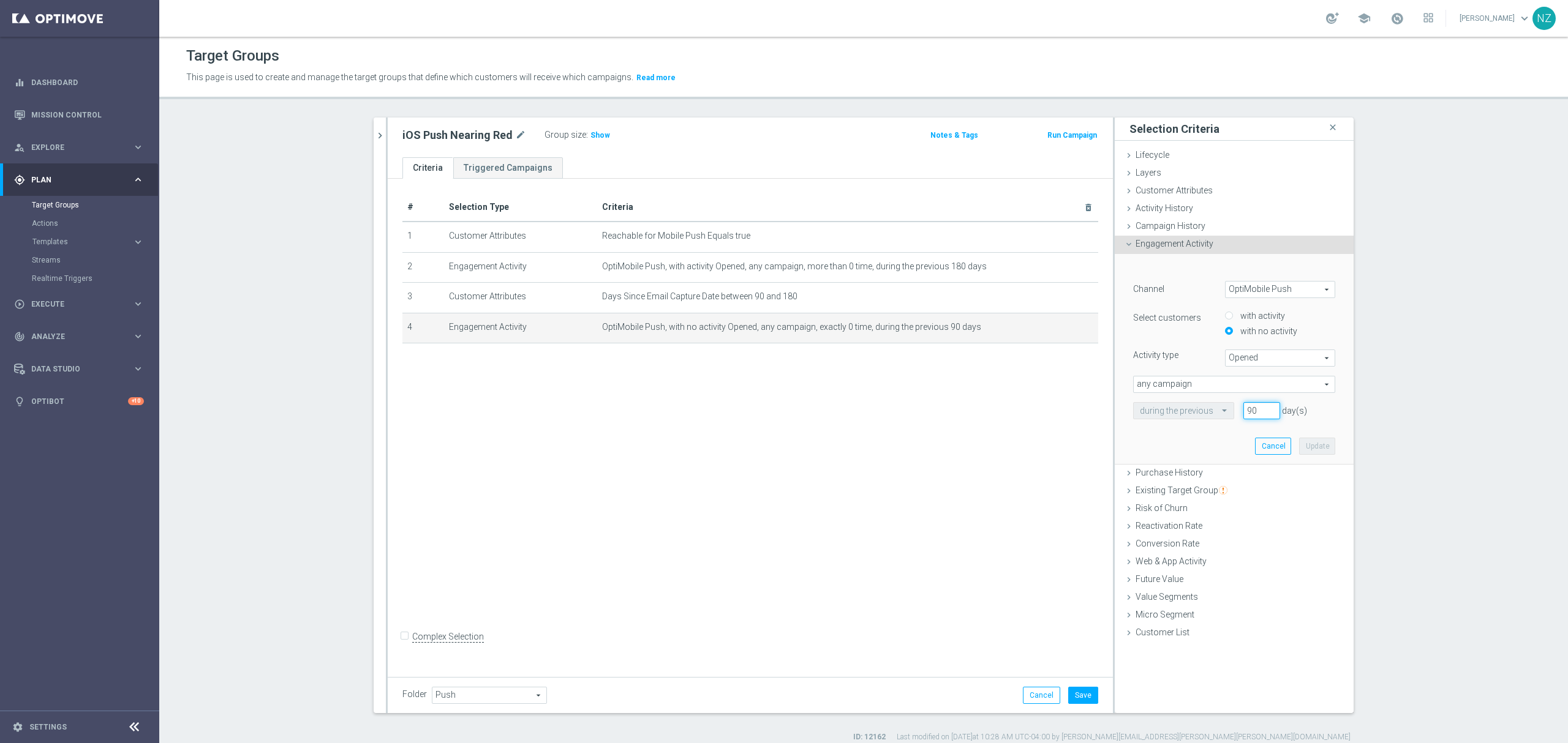
drag, startPoint x: 1253, startPoint y: 407, endPoint x: 1228, endPoint y: 403, distance: 25.3
click at [1234, 403] on div "90 day(s)" at bounding box center [1262, 411] width 55 height 17
type input "149"
click at [1321, 452] on button "Update" at bounding box center [1317, 446] width 36 height 17
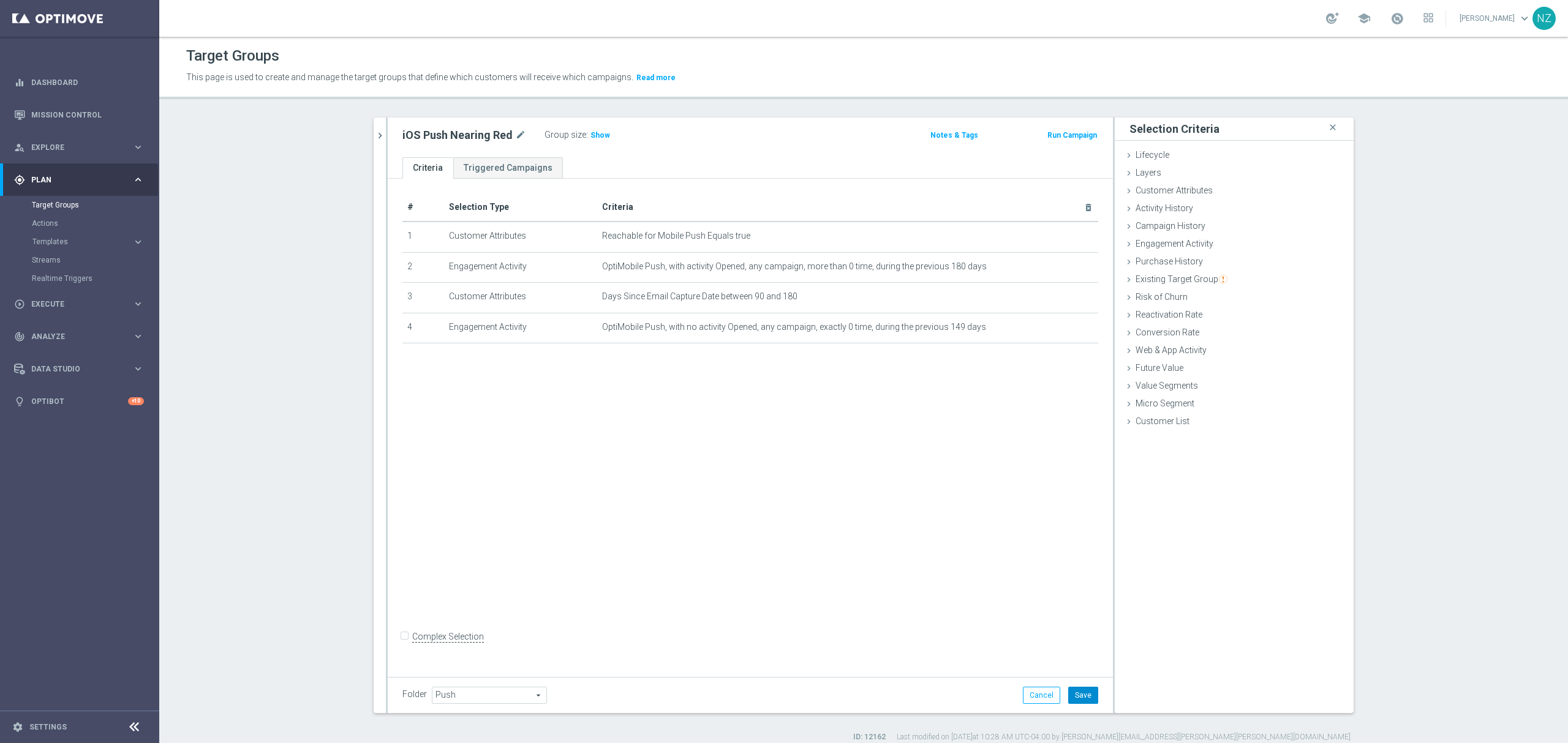
click at [1078, 692] on button "Save" at bounding box center [1083, 695] width 30 height 17
click at [374, 136] on icon "chevron_right" at bounding box center [379, 135] width 11 height 11
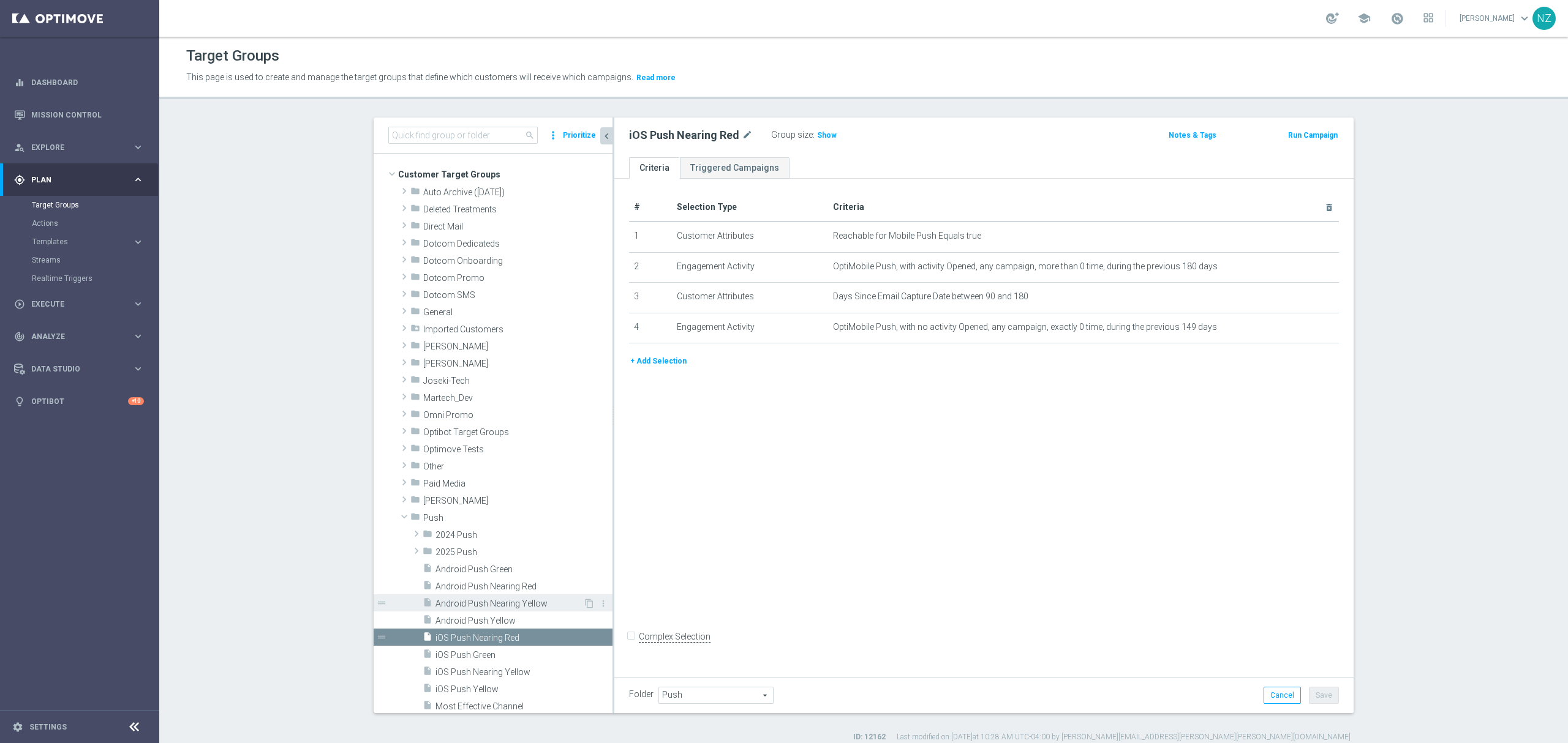
click at [495, 603] on span "Android Push Nearing Yellow" at bounding box center [509, 604] width 148 height 10
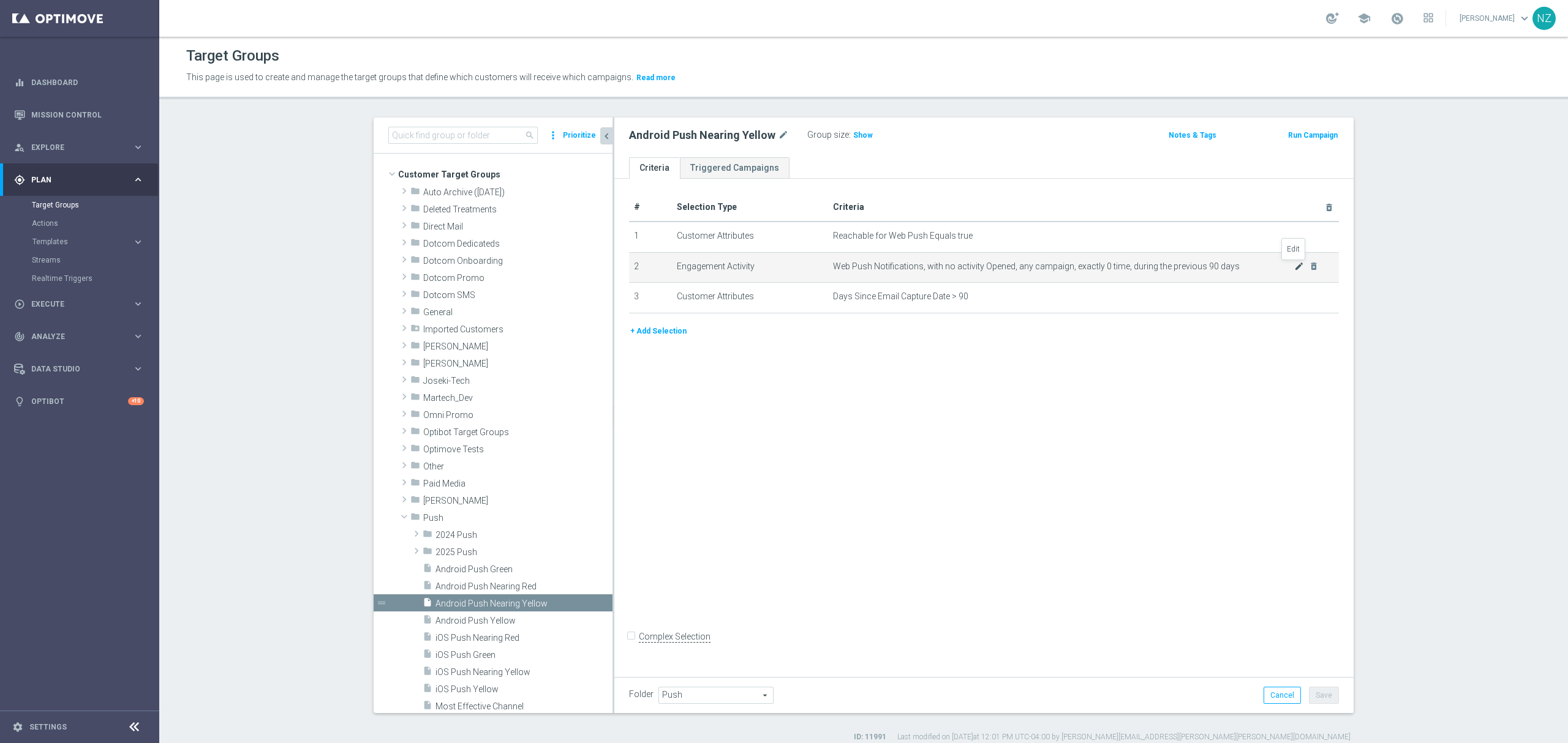
click at [1294, 265] on icon "mode_edit" at bounding box center [1298, 266] width 10 height 10
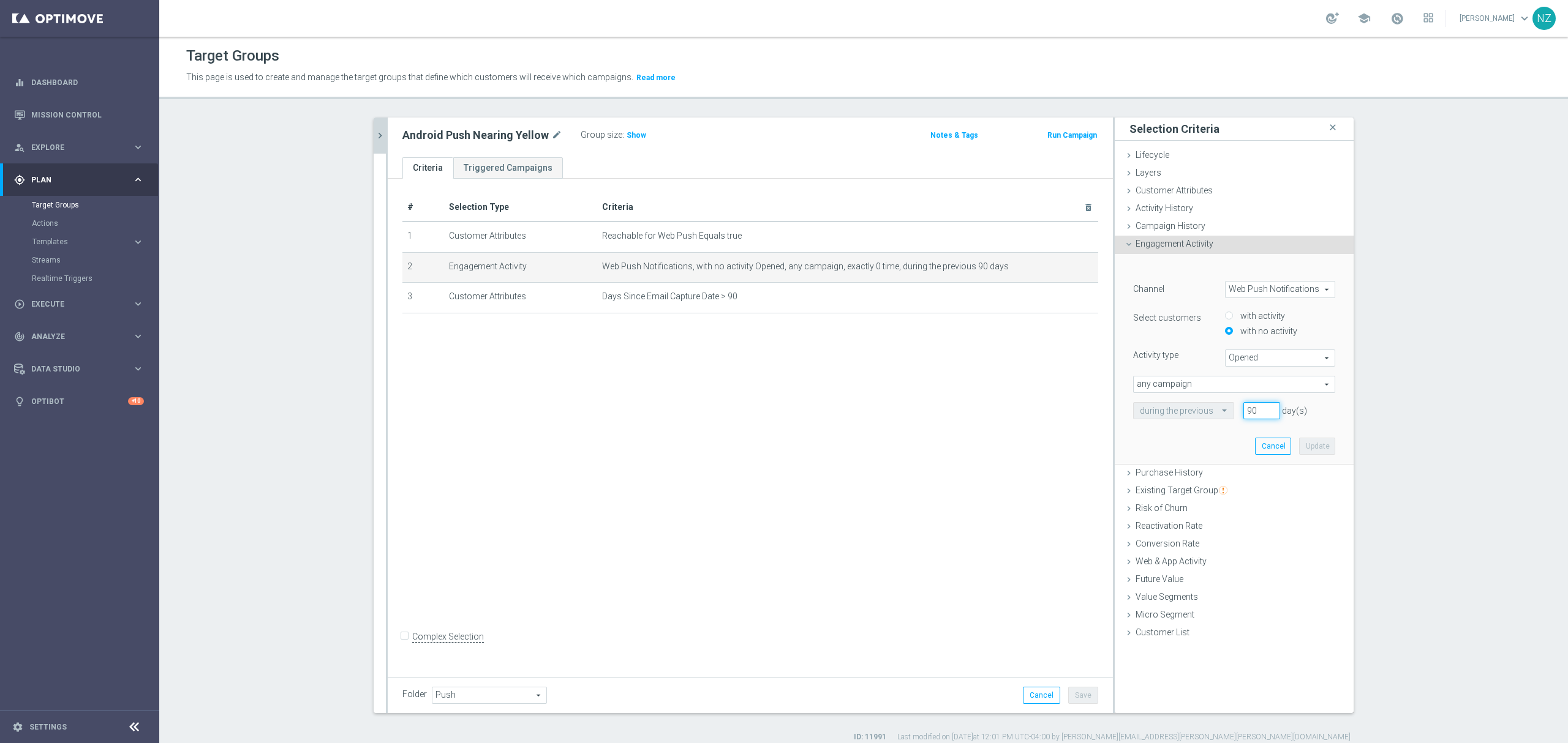
drag, startPoint x: 1252, startPoint y: 407, endPoint x: 1218, endPoint y: 401, distance: 34.5
click at [1218, 401] on div "Channel Web Push Notifications Web Push Notifications arrow_drop_down search Se…" at bounding box center [1234, 350] width 202 height 138
type input "89"
click at [1319, 445] on button "Update" at bounding box center [1317, 446] width 36 height 17
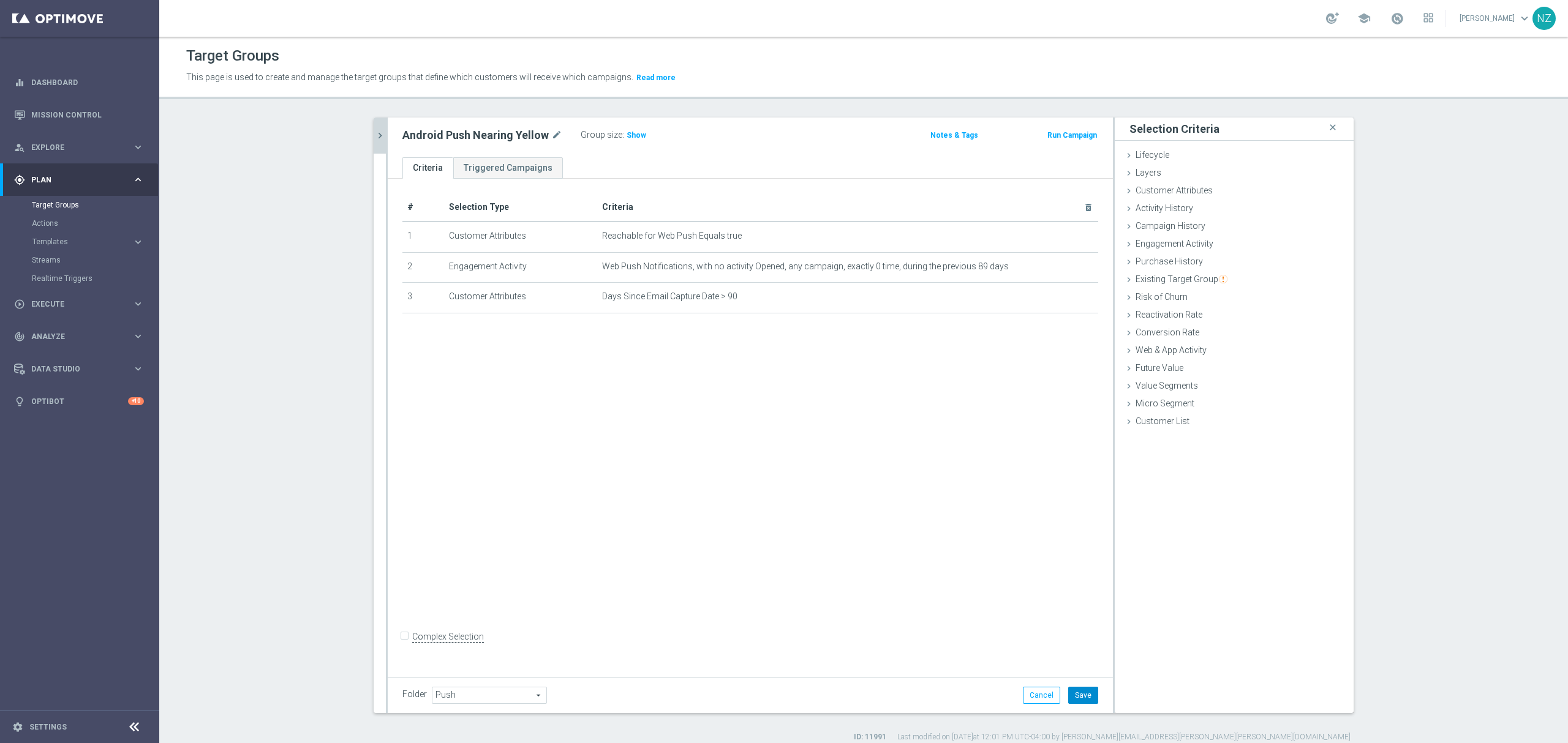
click at [1087, 693] on button "Save" at bounding box center [1083, 695] width 30 height 17
click at [374, 133] on icon "chevron_right" at bounding box center [379, 135] width 11 height 11
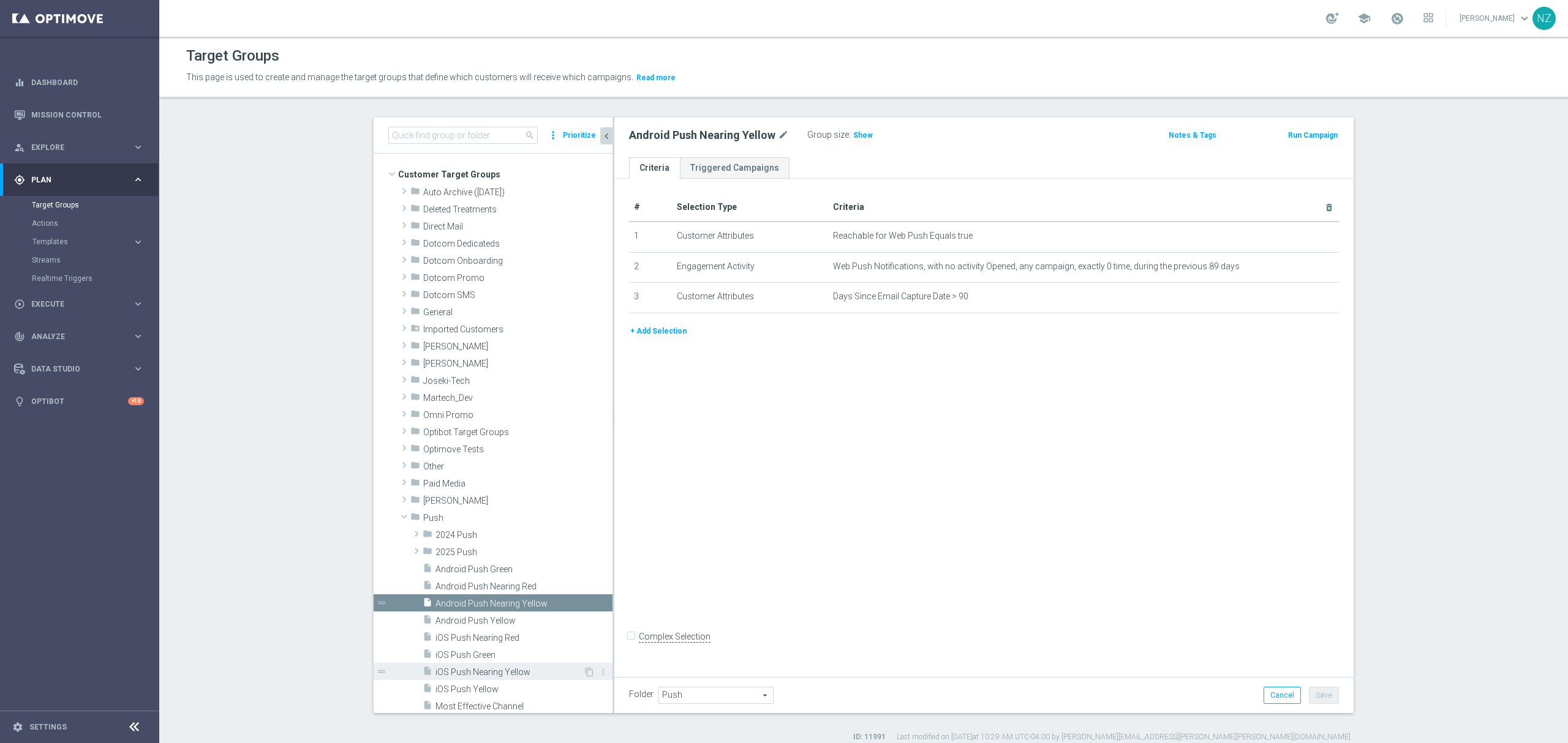
click at [495, 674] on span "iOS Push Nearing Yellow" at bounding box center [509, 672] width 148 height 10
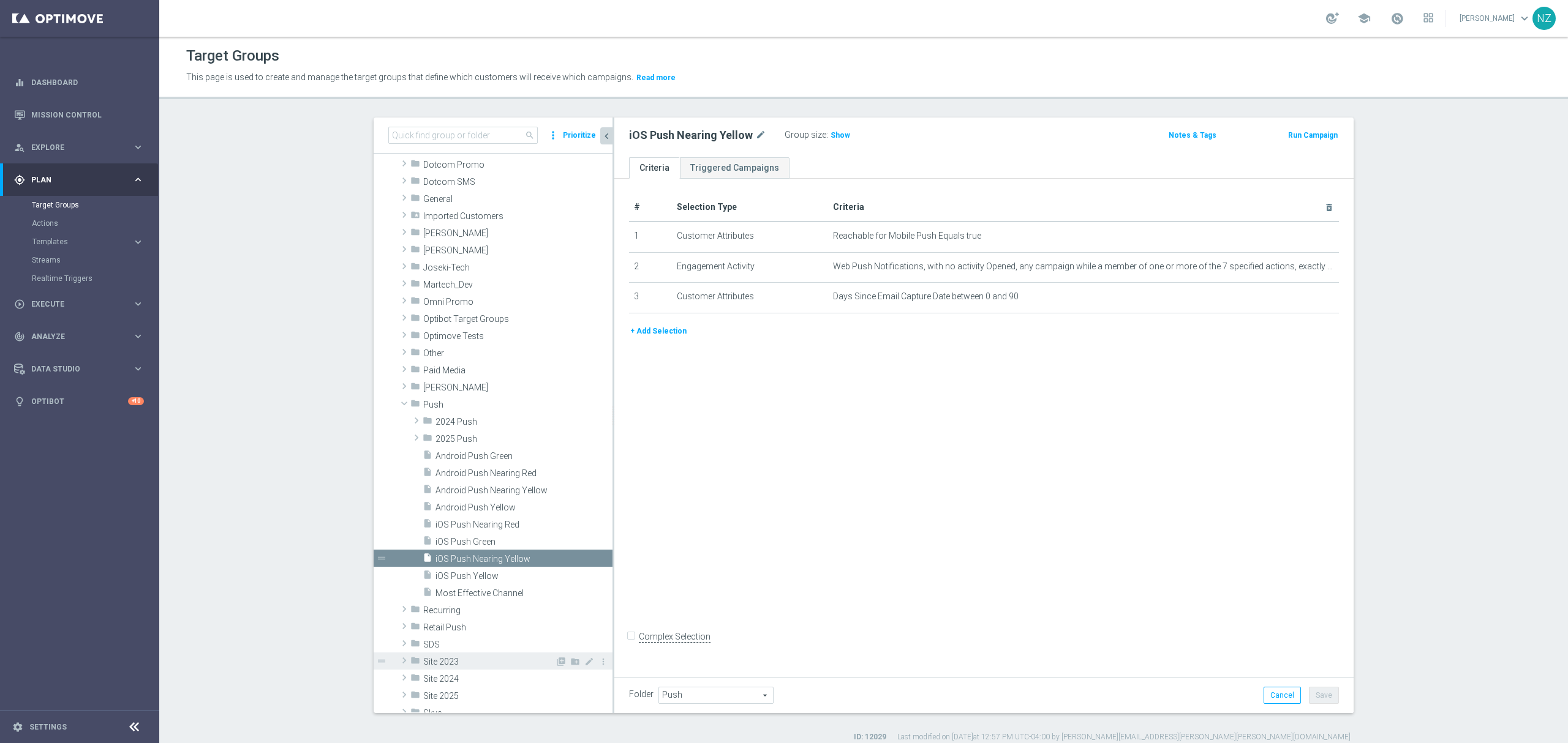
scroll to position [163, 0]
